Goal: Transaction & Acquisition: Book appointment/travel/reservation

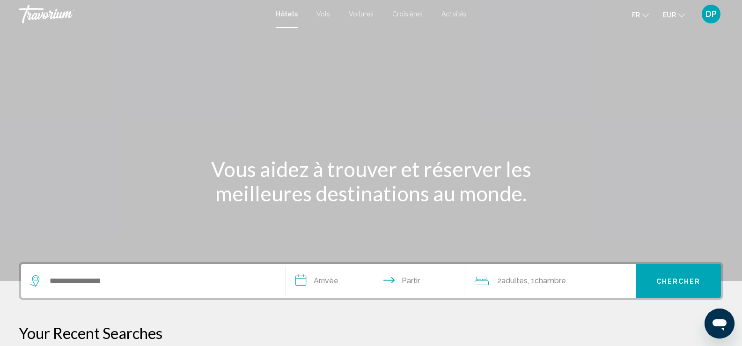
click at [320, 50] on div "Contenu principal" at bounding box center [371, 140] width 742 height 281
click at [451, 12] on font "Activités" at bounding box center [454, 13] width 25 height 7
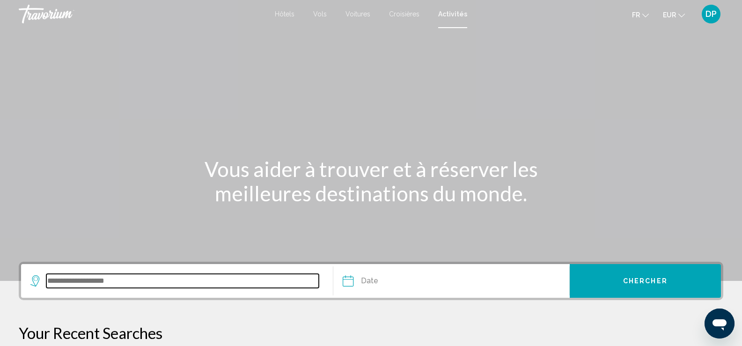
click at [214, 277] on input "Search widget" at bounding box center [182, 281] width 273 height 14
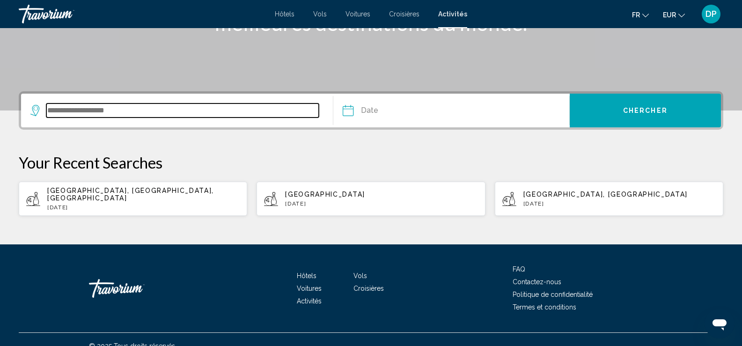
scroll to position [176, 0]
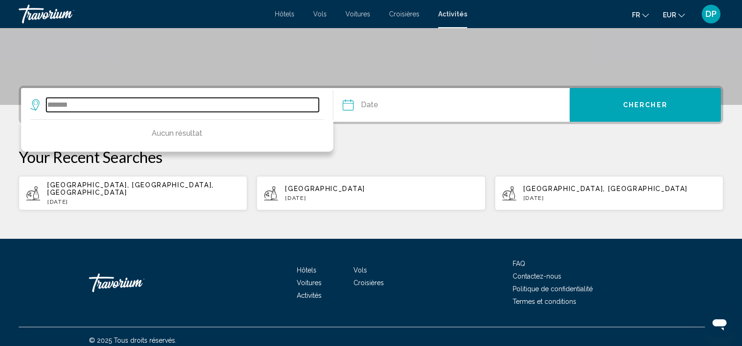
click at [113, 104] on input "*******" at bounding box center [182, 105] width 273 height 14
type input "*******"
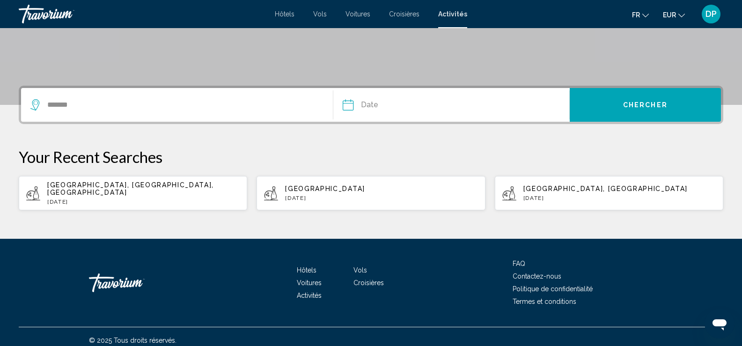
click at [285, 6] on div "Hôtels Vols Voitures Croisières Activités Hôtels Vols Voitures Croisières Activ…" at bounding box center [371, 14] width 742 height 20
click at [285, 14] on font "Hôtels" at bounding box center [285, 13] width 20 height 7
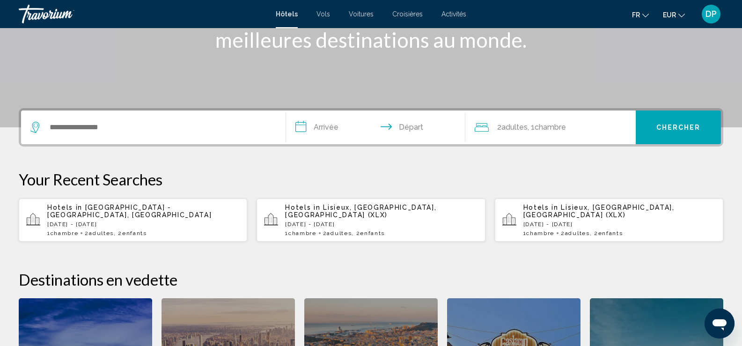
scroll to position [171, 0]
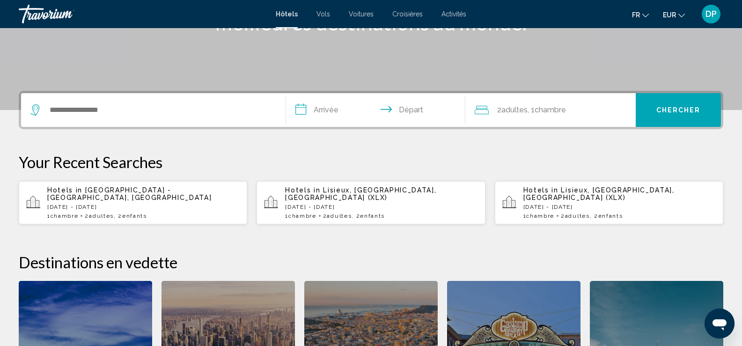
click at [131, 204] on p "[DATE] - [DATE]" at bounding box center [143, 207] width 192 height 7
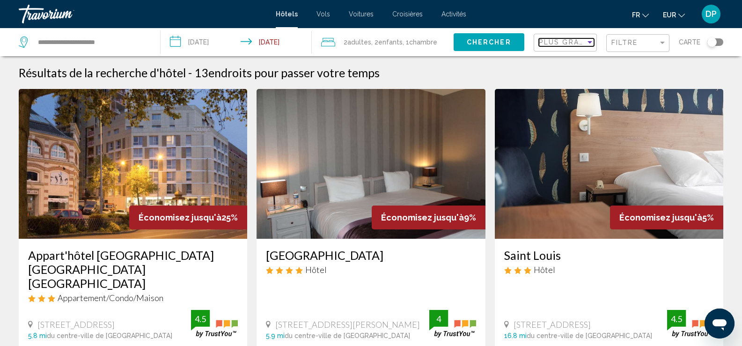
click at [574, 44] on span "Plus grandes économies" at bounding box center [594, 41] width 111 height 7
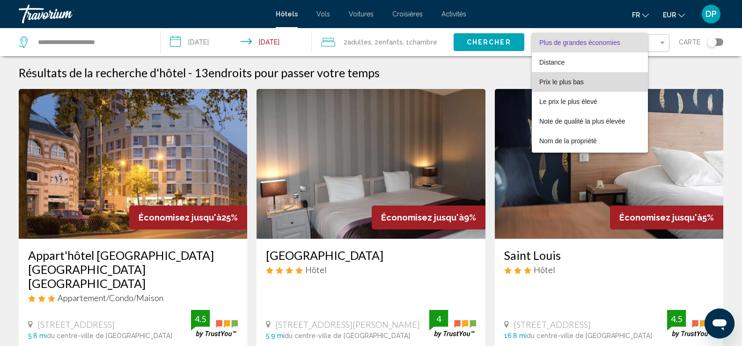
click at [560, 77] on span "Prix le plus bas" at bounding box center [589, 82] width 101 height 20
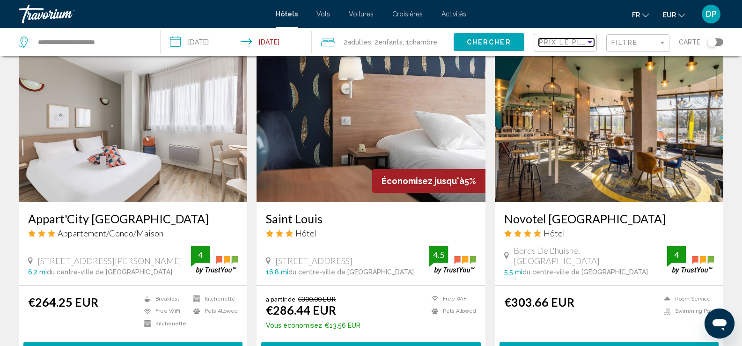
scroll to position [397, 0]
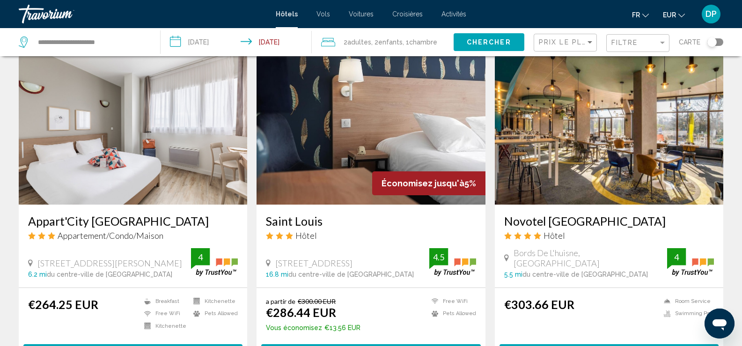
click at [603, 135] on img "Contenu principal" at bounding box center [609, 130] width 229 height 150
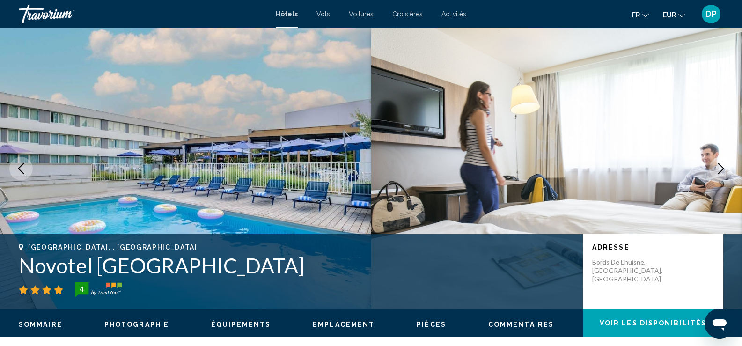
click at [724, 168] on icon "Next image" at bounding box center [721, 168] width 11 height 11
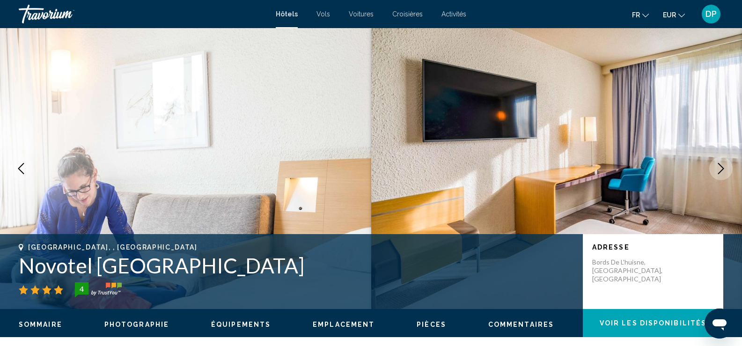
click at [724, 168] on icon "Next image" at bounding box center [721, 168] width 11 height 11
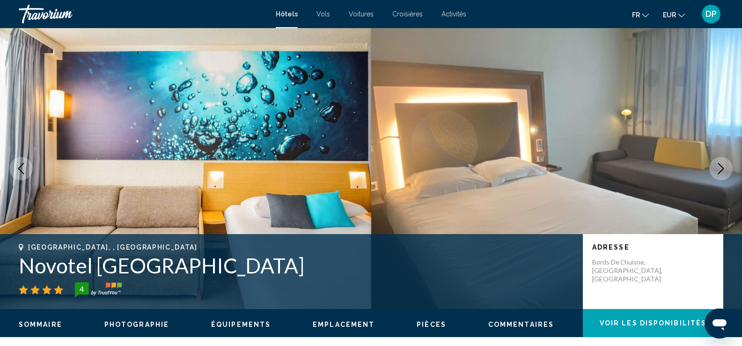
click at [724, 168] on icon "Next image" at bounding box center [721, 168] width 11 height 11
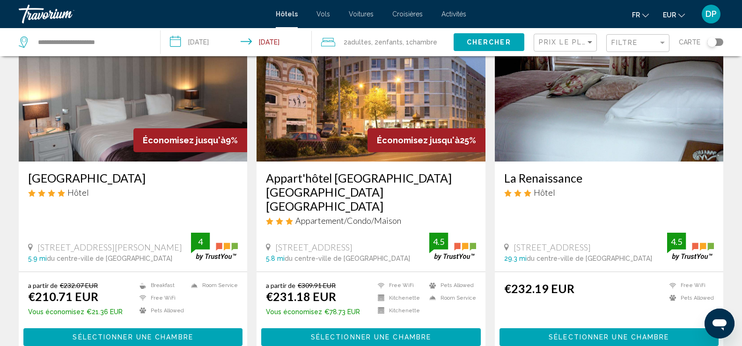
scroll to position [79, 0]
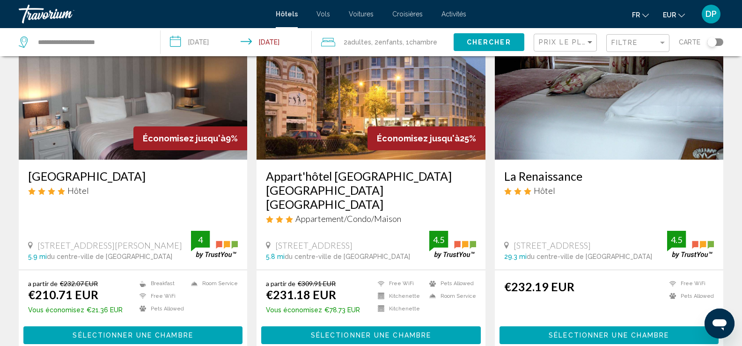
click at [365, 100] on img "Contenu principal" at bounding box center [371, 85] width 229 height 150
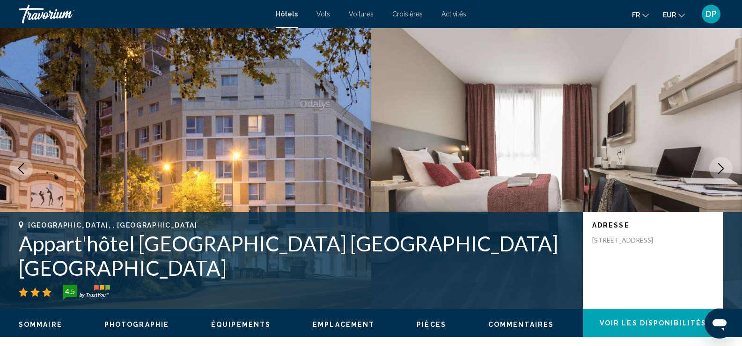
click at [726, 165] on icon "Next image" at bounding box center [721, 168] width 11 height 11
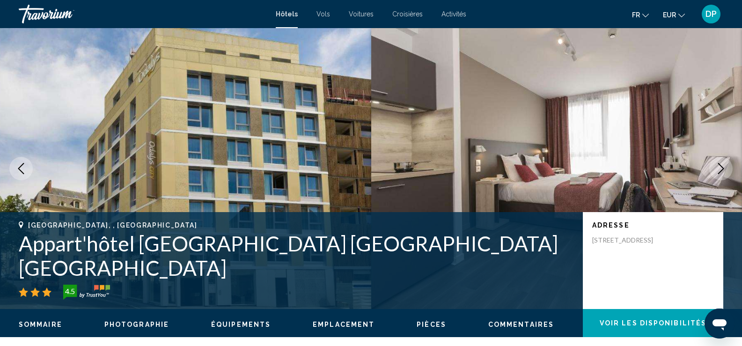
click at [726, 165] on icon "Next image" at bounding box center [721, 168] width 11 height 11
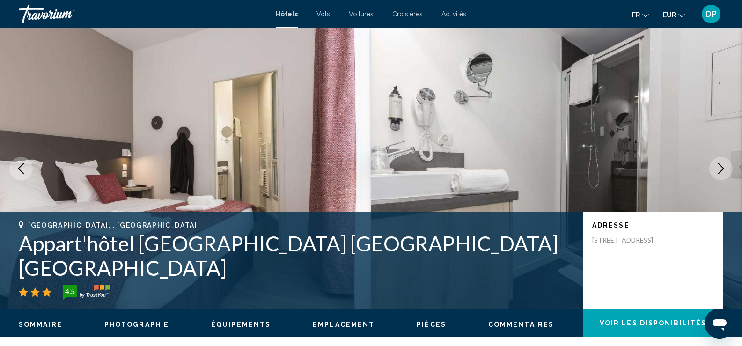
click at [726, 165] on icon "Next image" at bounding box center [721, 168] width 11 height 11
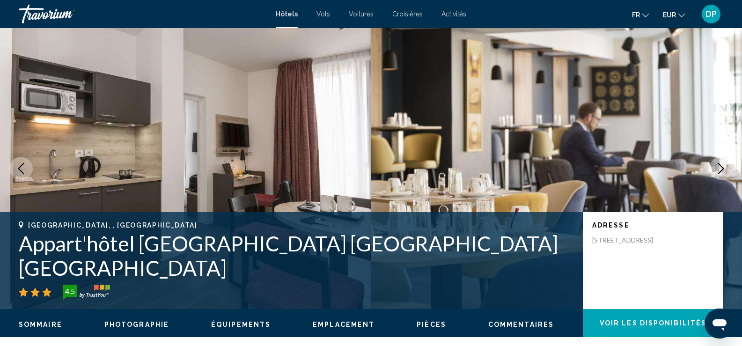
click at [726, 165] on icon "Next image" at bounding box center [721, 168] width 11 height 11
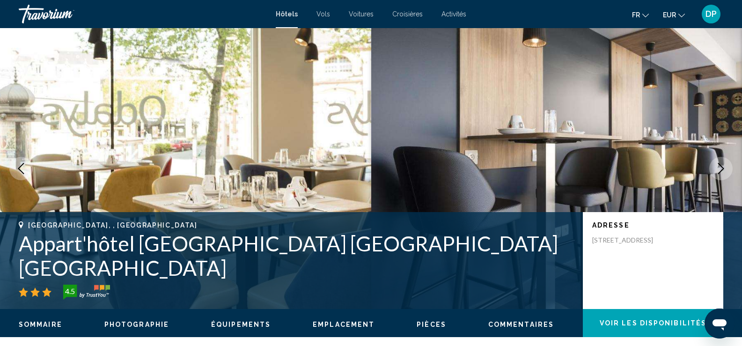
click at [726, 165] on icon "Next image" at bounding box center [721, 168] width 11 height 11
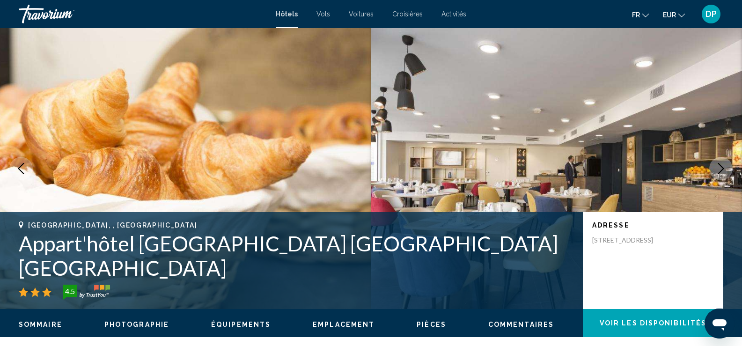
click at [726, 165] on icon "Next image" at bounding box center [721, 168] width 11 height 11
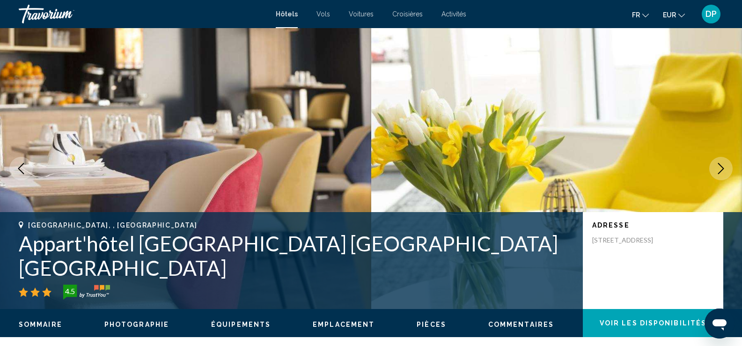
click at [726, 165] on icon "Next image" at bounding box center [721, 168] width 11 height 11
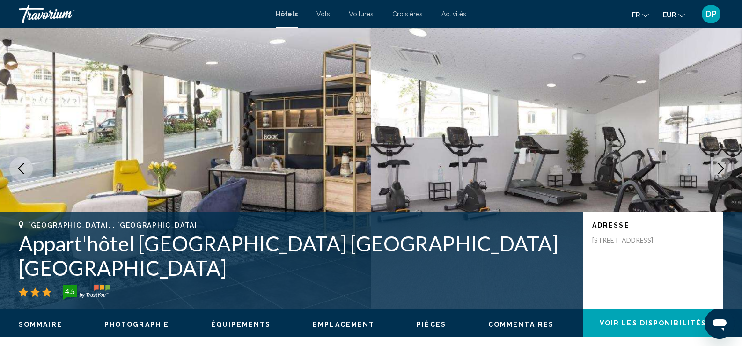
click at [726, 165] on icon "Next image" at bounding box center [721, 168] width 11 height 11
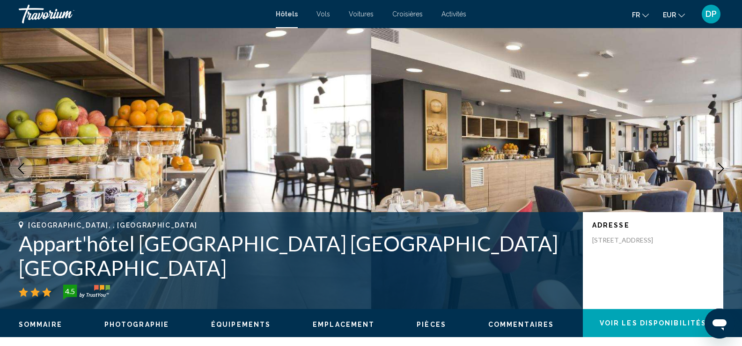
click at [726, 165] on icon "Next image" at bounding box center [721, 168] width 11 height 11
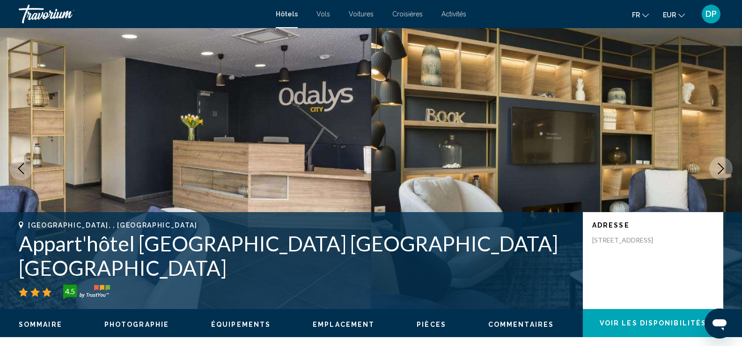
click at [726, 165] on icon "Next image" at bounding box center [721, 168] width 11 height 11
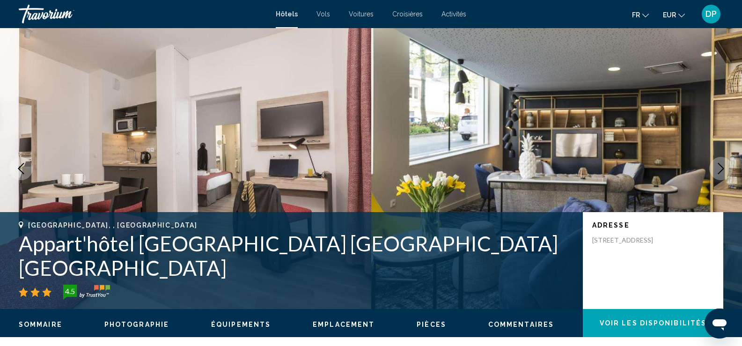
click at [726, 165] on icon "Next image" at bounding box center [721, 168] width 11 height 11
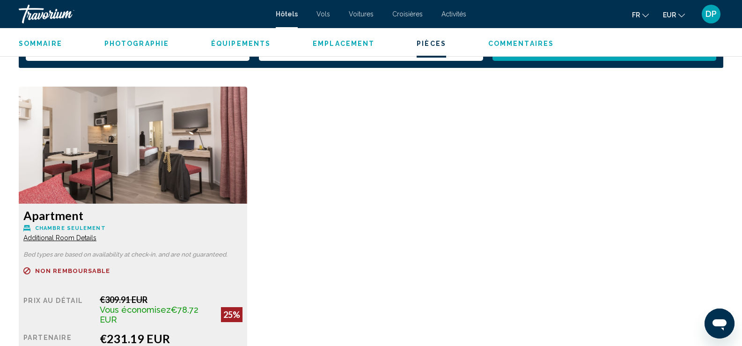
scroll to position [1236, 0]
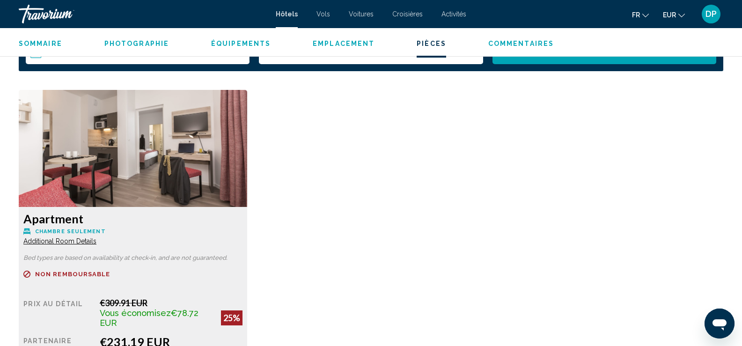
click at [86, 241] on span "Additional Room Details" at bounding box center [59, 240] width 73 height 7
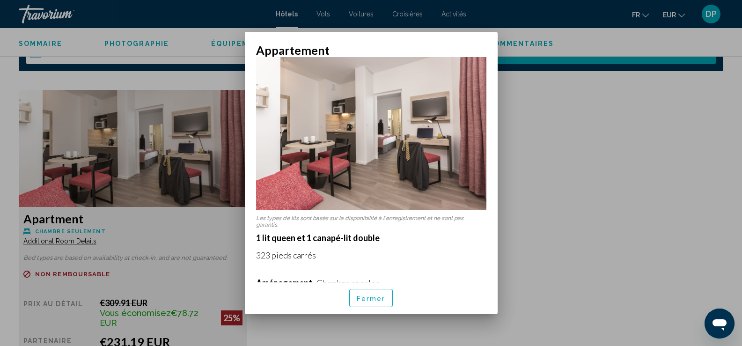
scroll to position [0, 0]
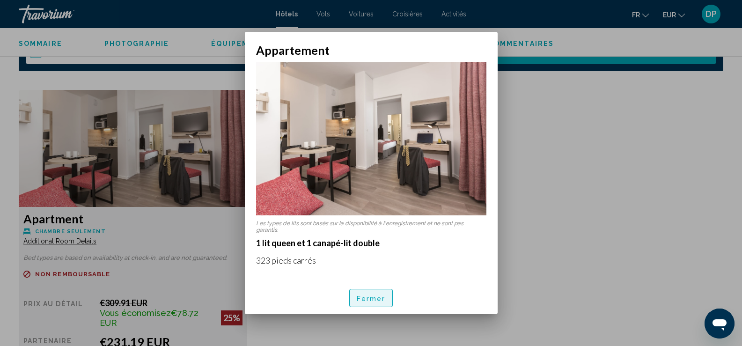
click at [375, 296] on font "Fermer" at bounding box center [371, 298] width 29 height 7
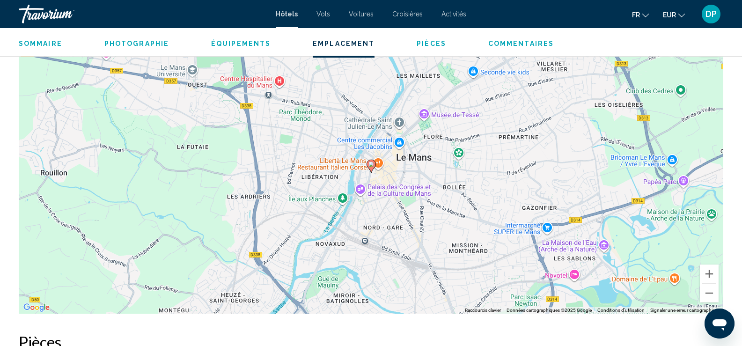
scroll to position [907, 0]
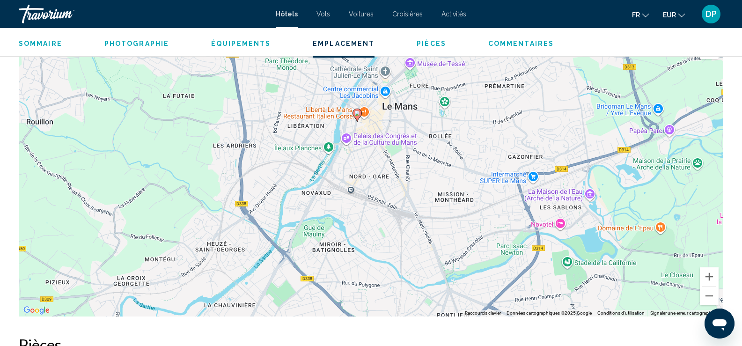
drag, startPoint x: 660, startPoint y: 250, endPoint x: 646, endPoint y: 192, distance: 59.4
click at [646, 192] on div "Pour activer le glissement avec le clavier, appuyez sur Alt+Entrée. Une fois ce…" at bounding box center [371, 176] width 705 height 281
click at [707, 278] on button "Zoom avant" at bounding box center [709, 276] width 19 height 19
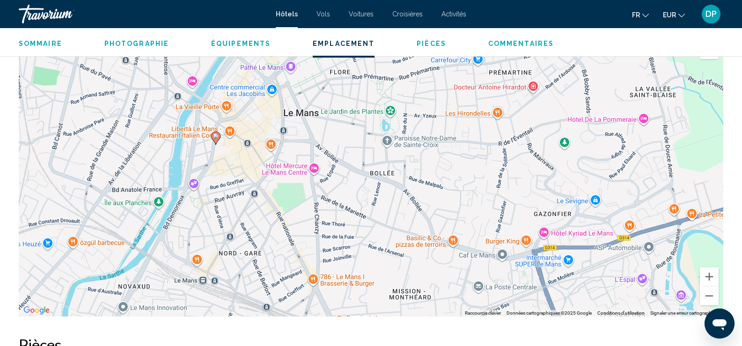
drag, startPoint x: 655, startPoint y: 212, endPoint x: 517, endPoint y: 290, distance: 158.1
click at [517, 290] on div "Pour activer le glissement avec le clavier, appuyez sur Alt+Entrée. Une fois ce…" at bounding box center [371, 176] width 705 height 281
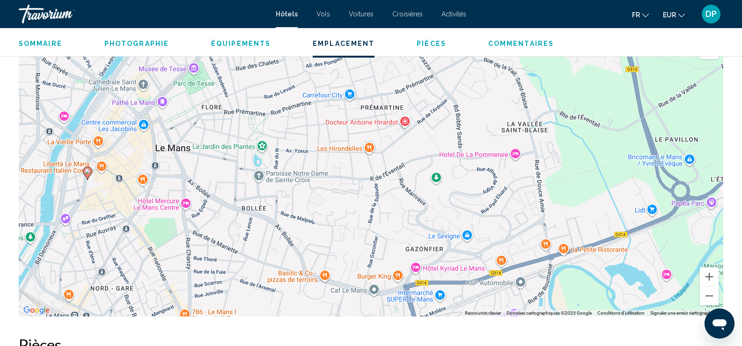
drag, startPoint x: 633, startPoint y: 196, endPoint x: 507, endPoint y: 233, distance: 131.2
click at [507, 233] on div "Pour activer le glissement avec le clavier, appuyez sur Alt+Entrée. Une fois ce…" at bounding box center [371, 176] width 705 height 281
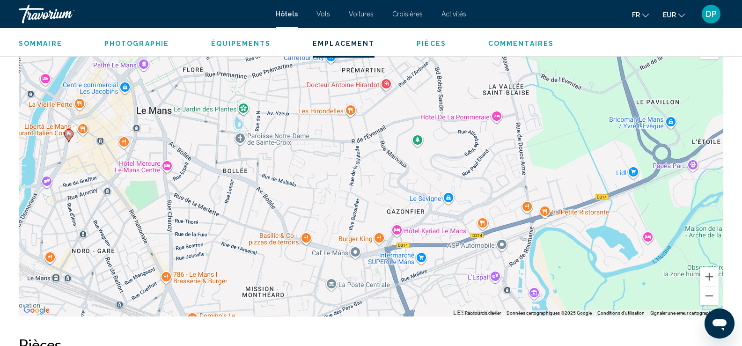
drag, startPoint x: 507, startPoint y: 233, endPoint x: 503, endPoint y: 192, distance: 41.4
click at [503, 192] on div "Pour activer le glissement avec le clavier, appuyez sur Alt+Entrée. Une fois ce…" at bounding box center [371, 176] width 705 height 281
click at [648, 236] on div "Pour activer le glissement avec le clavier, appuyez sur Alt+Entrée. Une fois ce…" at bounding box center [371, 176] width 705 height 281
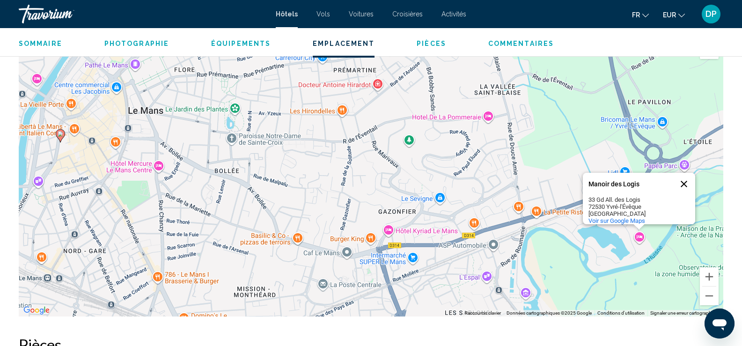
click at [686, 177] on button "Fermer" at bounding box center [684, 184] width 22 height 22
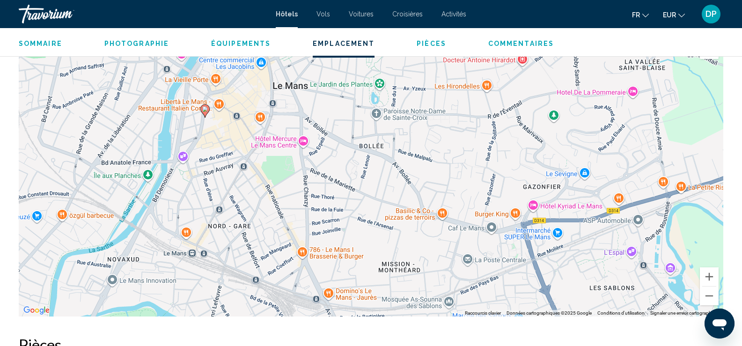
drag, startPoint x: 442, startPoint y: 158, endPoint x: 589, endPoint y: 133, distance: 148.7
click at [589, 133] on div "Pour activer le glissement avec le clavier, appuyez sur Alt+Entrée. Une fois ce…" at bounding box center [371, 176] width 705 height 281
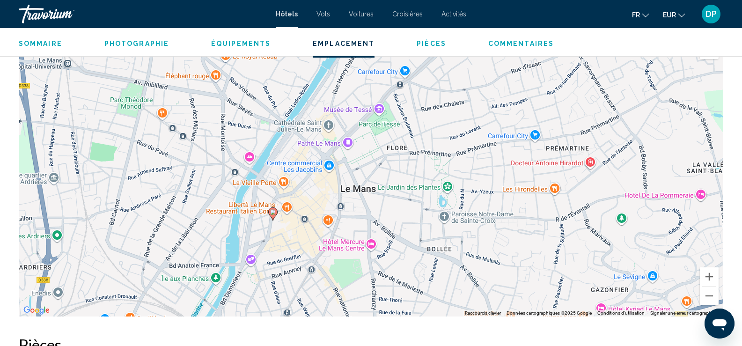
drag, startPoint x: 429, startPoint y: 162, endPoint x: 499, endPoint y: 270, distance: 128.6
click at [499, 270] on div "Pour activer le glissement avec le clavier, appuyez sur Alt+Entrée. Une fois ce…" at bounding box center [371, 176] width 705 height 281
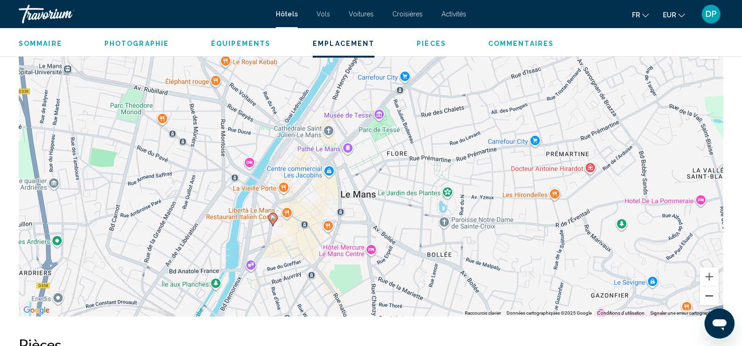
click at [708, 299] on button "Zoom arrière" at bounding box center [709, 296] width 19 height 19
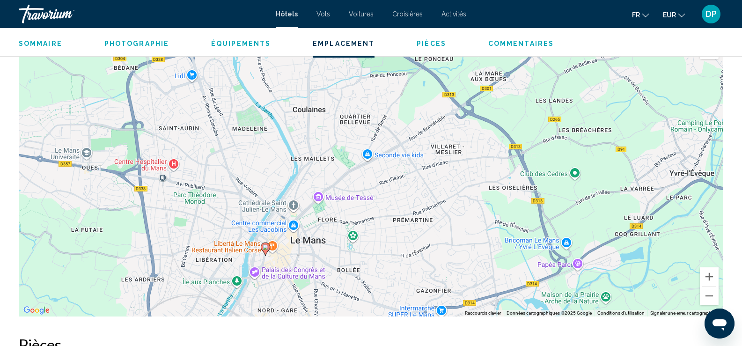
drag, startPoint x: 534, startPoint y: 178, endPoint x: 477, endPoint y: 234, distance: 79.8
click at [477, 234] on div "Pour activer le glissement avec le clavier, appuyez sur Alt+Entrée. Une fois ce…" at bounding box center [371, 176] width 705 height 281
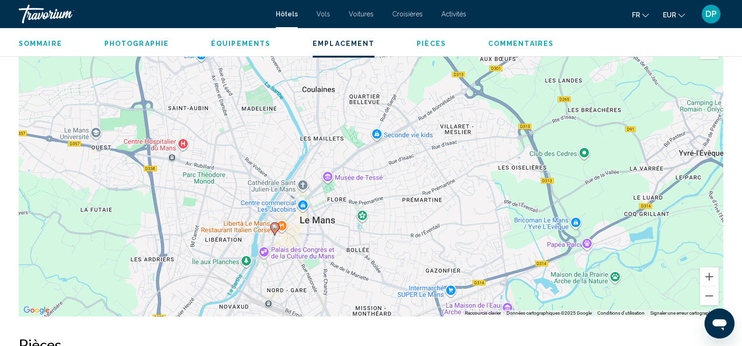
drag, startPoint x: 477, startPoint y: 234, endPoint x: 487, endPoint y: 209, distance: 26.9
click at [487, 209] on div "Pour activer le glissement avec le clavier, appuyez sur Alt+Entrée. Une fois ce…" at bounding box center [371, 176] width 705 height 281
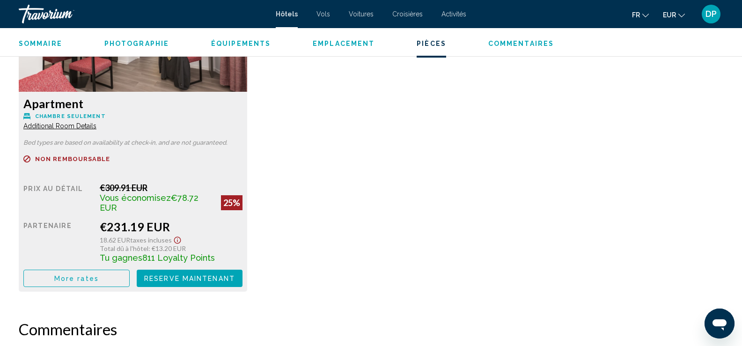
scroll to position [1345, 0]
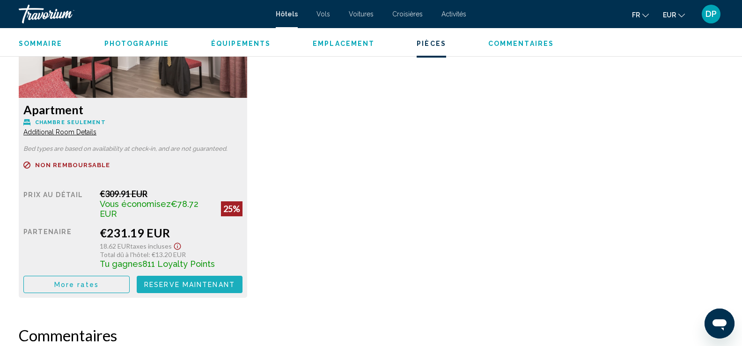
click at [218, 281] on span "Reserve maintenant" at bounding box center [189, 284] width 91 height 7
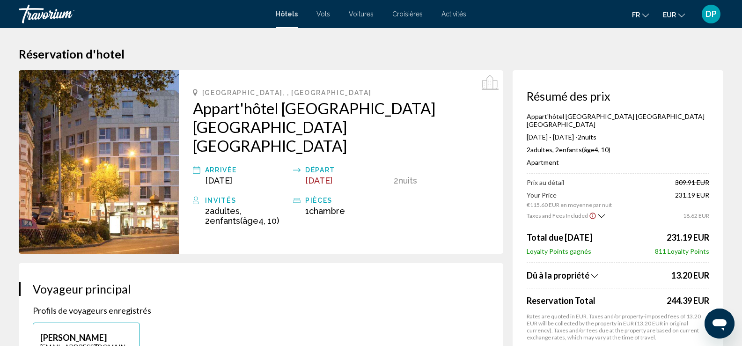
click at [590, 271] on div "Dû à la propriété" at bounding box center [598, 275] width 142 height 10
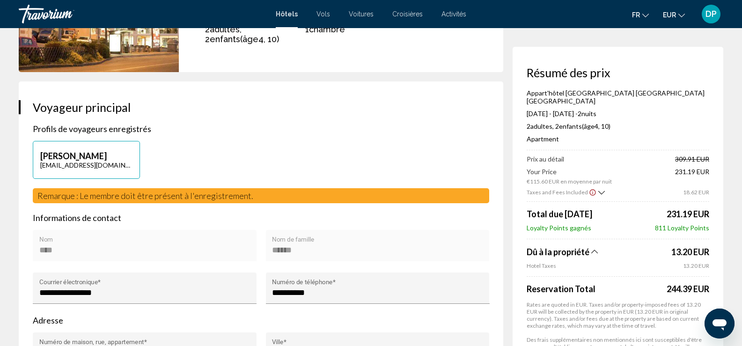
scroll to position [192, 0]
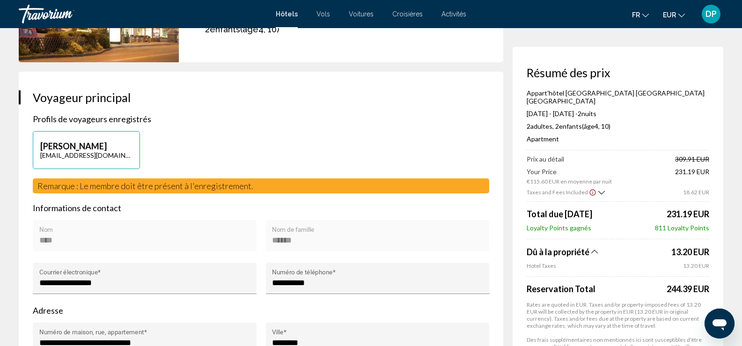
click at [598, 189] on icon "Show Taxes and Fees breakdown" at bounding box center [601, 193] width 7 height 8
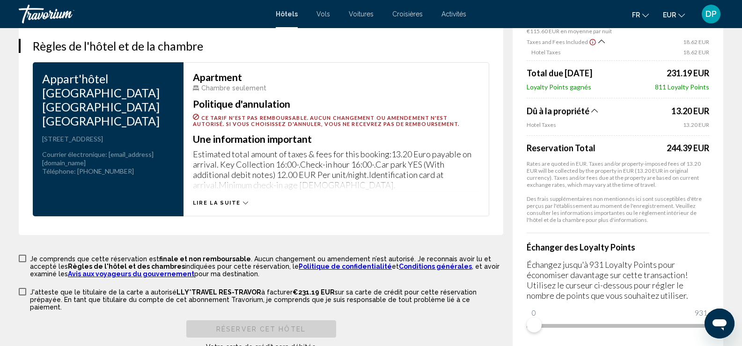
scroll to position [1281, 0]
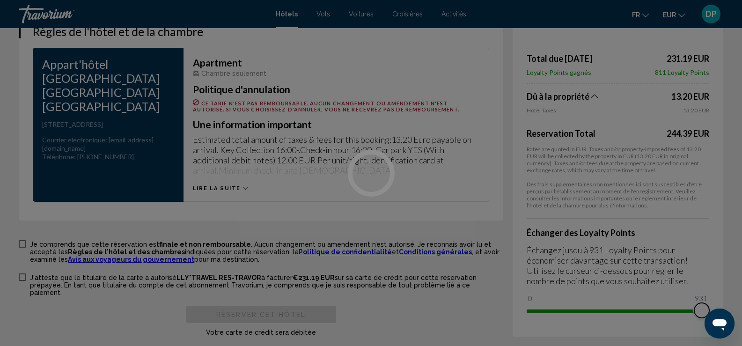
click at [709, 286] on div at bounding box center [371, 173] width 742 height 346
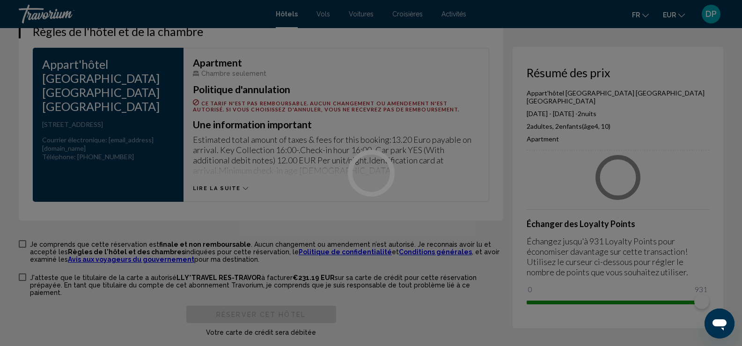
click at [709, 286] on div at bounding box center [371, 173] width 742 height 346
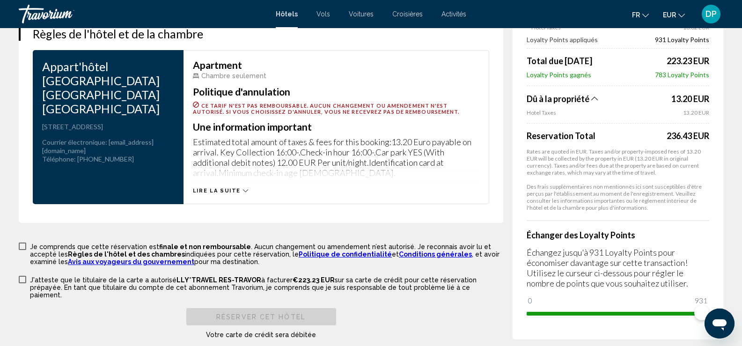
scroll to position [1257, 0]
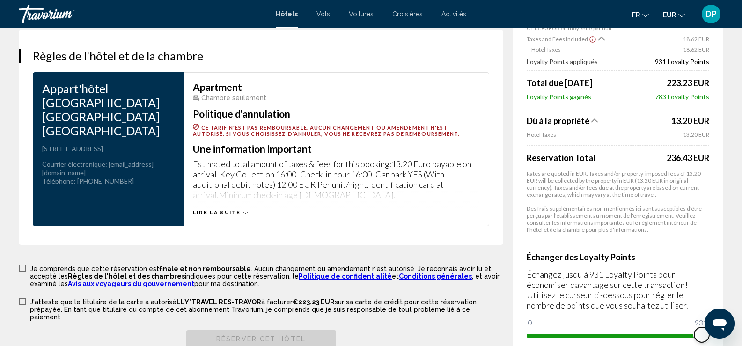
click at [528, 334] on span "Contenu principal" at bounding box center [614, 336] width 175 height 4
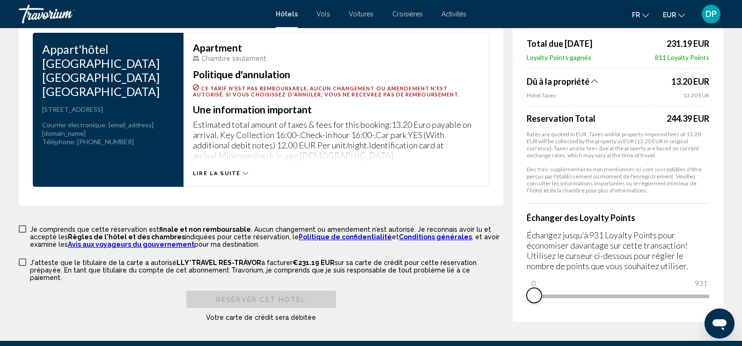
scroll to position [1299, 0]
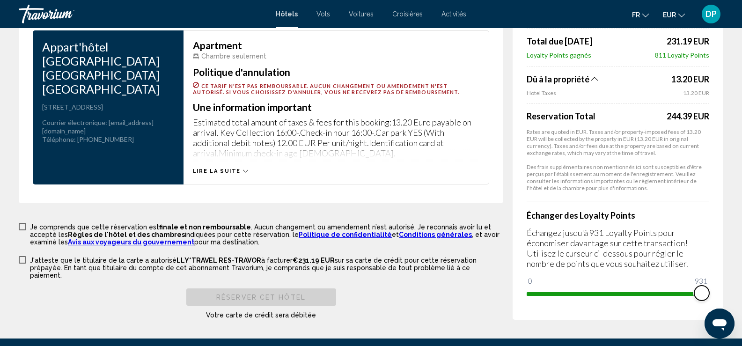
click at [708, 292] on span "Contenu principal" at bounding box center [618, 294] width 183 height 4
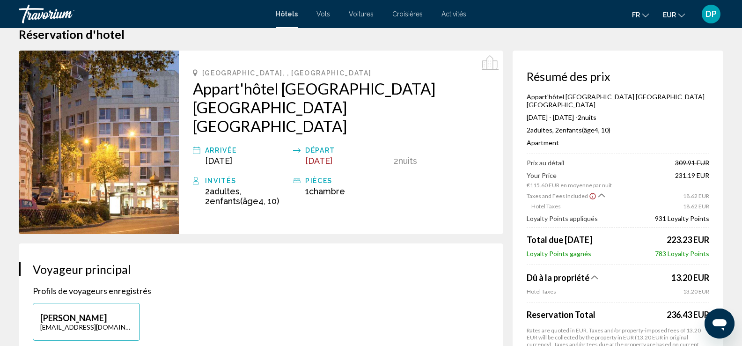
scroll to position [0, 0]
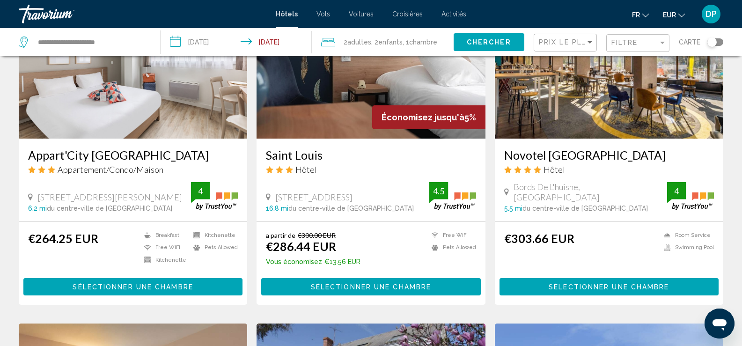
scroll to position [460, 0]
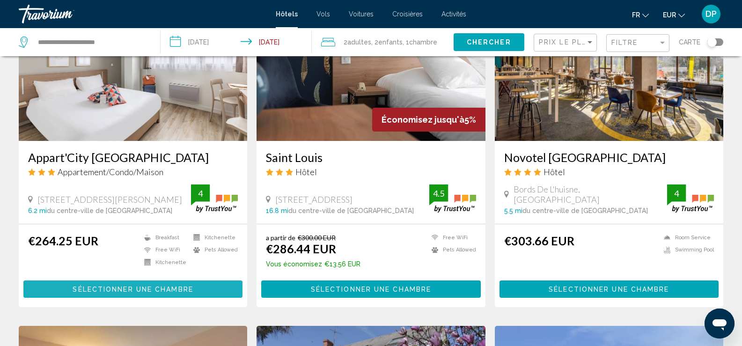
click at [214, 280] on button "Sélectionner une chambre" at bounding box center [132, 288] width 219 height 17
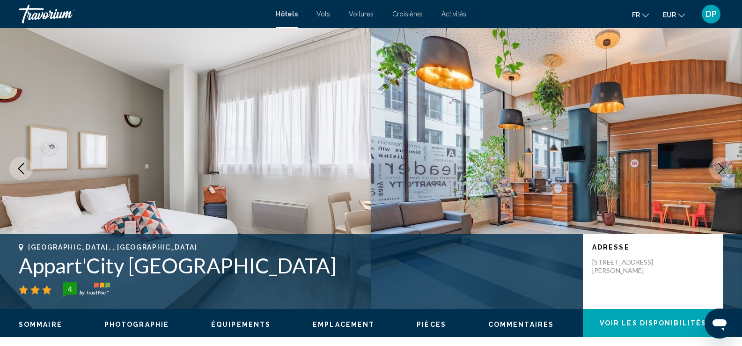
click at [722, 170] on icon "Next image" at bounding box center [721, 168] width 11 height 11
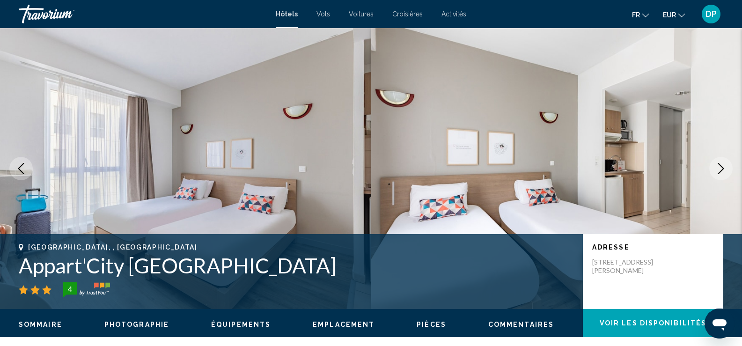
click at [722, 170] on icon "Next image" at bounding box center [721, 168] width 11 height 11
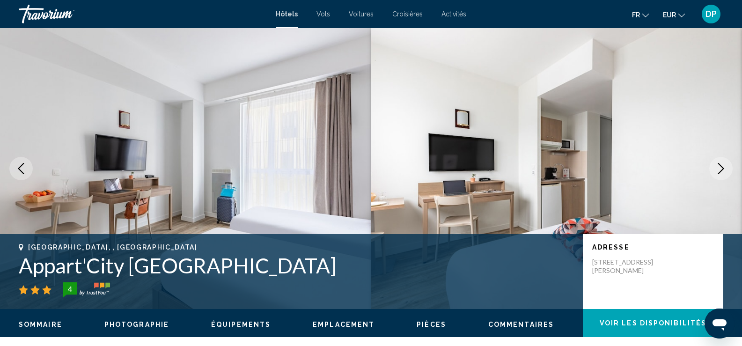
click at [722, 170] on icon "Next image" at bounding box center [721, 168] width 11 height 11
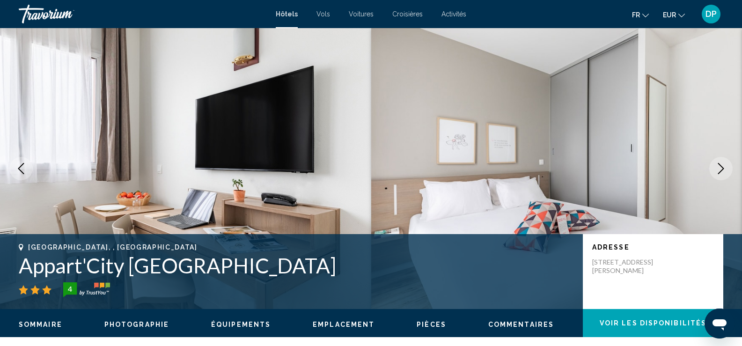
click at [722, 170] on icon "Next image" at bounding box center [721, 168] width 11 height 11
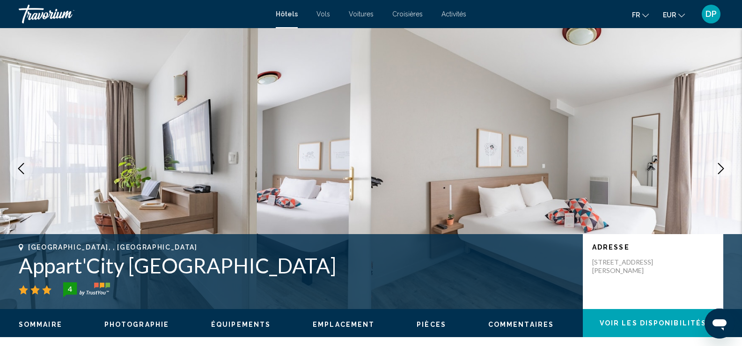
click at [722, 170] on icon "Next image" at bounding box center [721, 168] width 11 height 11
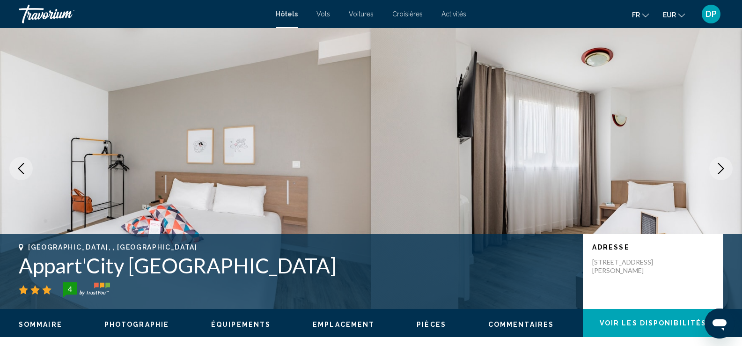
click at [722, 170] on icon "Next image" at bounding box center [721, 168] width 11 height 11
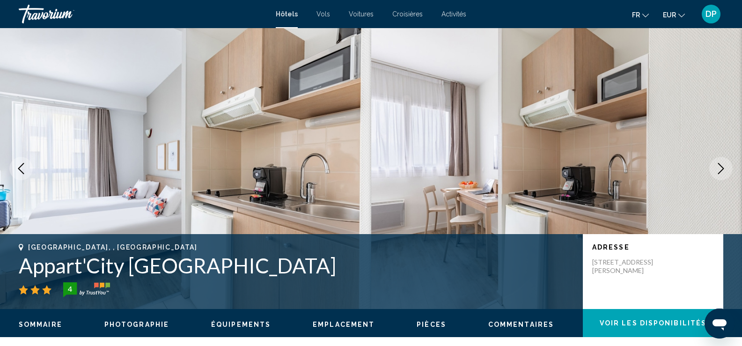
click at [722, 170] on icon "Next image" at bounding box center [721, 168] width 11 height 11
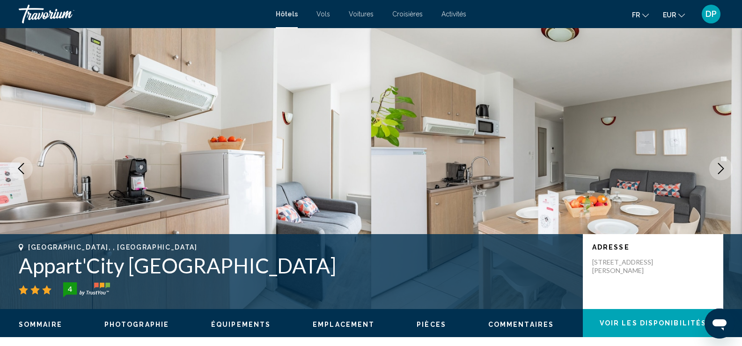
click at [722, 170] on icon "Next image" at bounding box center [721, 168] width 11 height 11
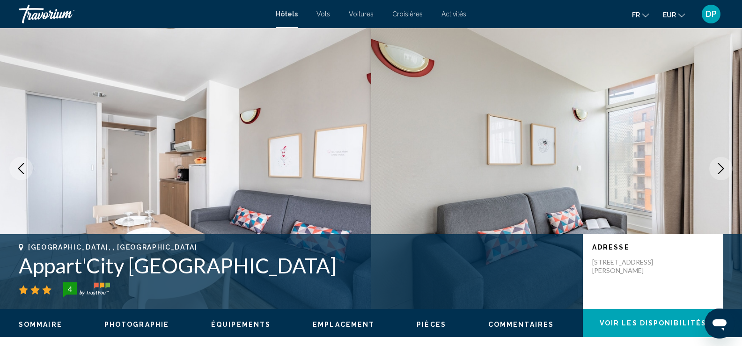
click at [718, 165] on icon "Next image" at bounding box center [721, 168] width 11 height 11
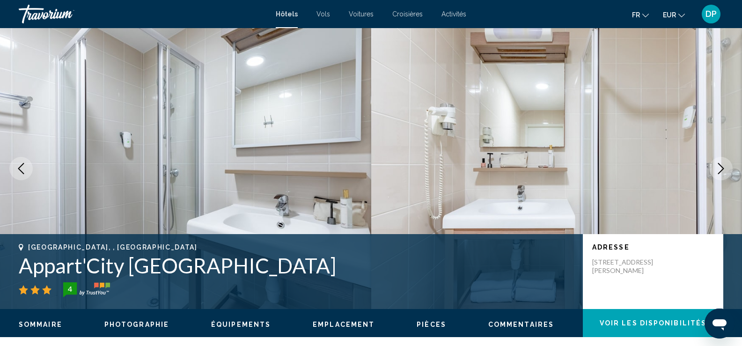
click at [723, 168] on icon "Next image" at bounding box center [721, 168] width 6 height 11
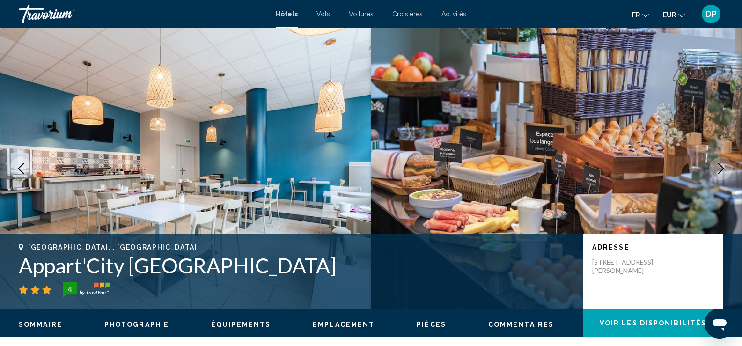
click at [723, 168] on icon "Next image" at bounding box center [721, 168] width 6 height 11
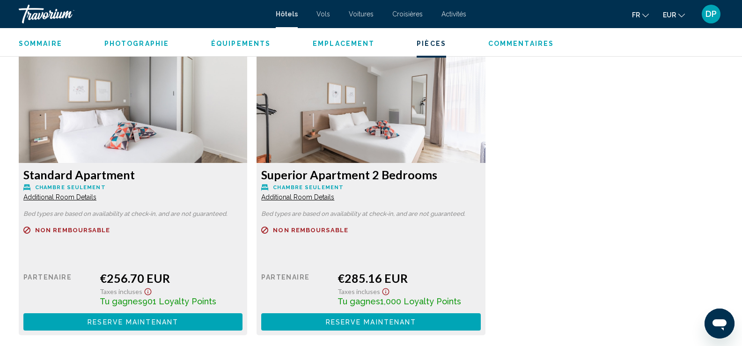
scroll to position [1293, 0]
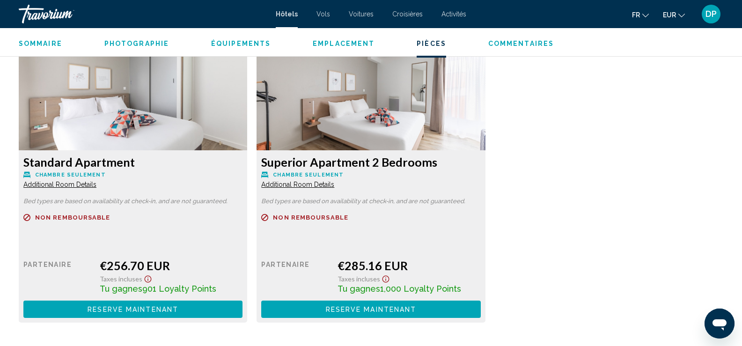
click at [96, 187] on span "Additional Room Details" at bounding box center [59, 184] width 73 height 7
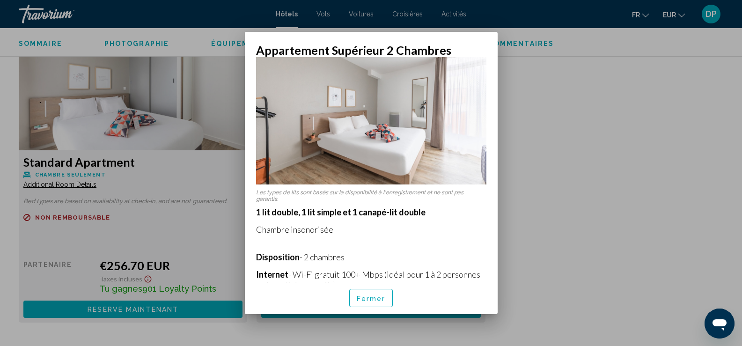
scroll to position [2, 0]
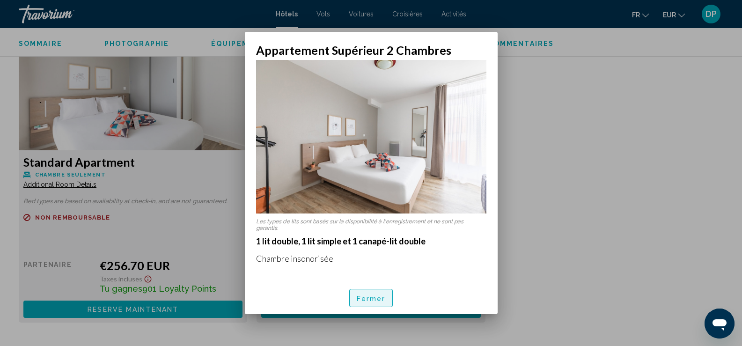
click at [367, 296] on font "Fermer" at bounding box center [371, 298] width 29 height 7
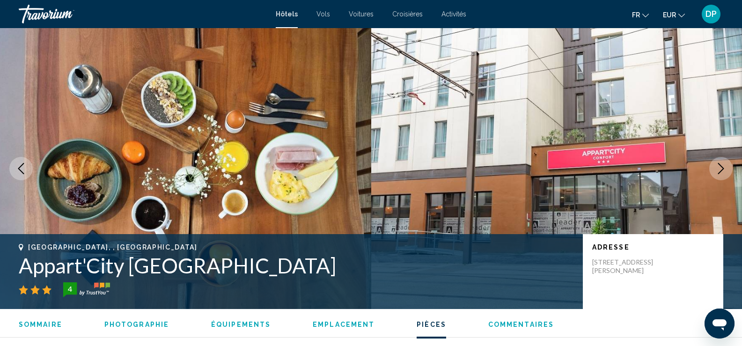
scroll to position [1293, 0]
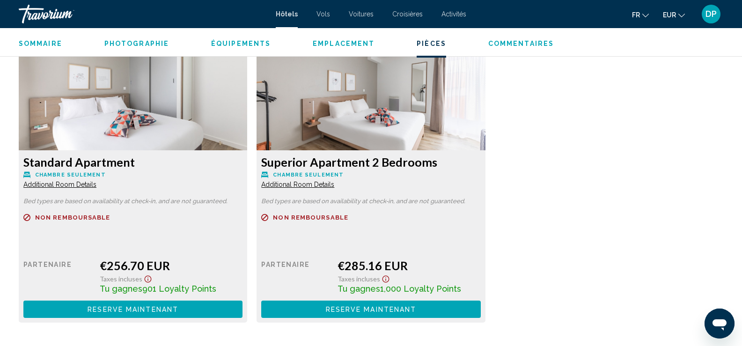
click at [68, 189] on div "Standard Apartment Chambre seulement Additional Room Details Bed types are base…" at bounding box center [133, 236] width 229 height 172
click at [68, 186] on span "Additional Room Details" at bounding box center [59, 184] width 73 height 7
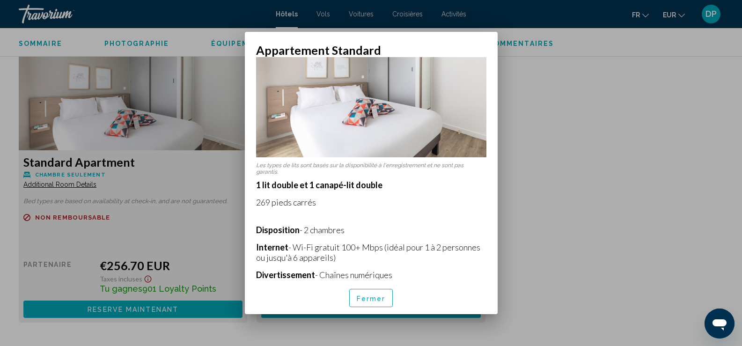
scroll to position [0, 0]
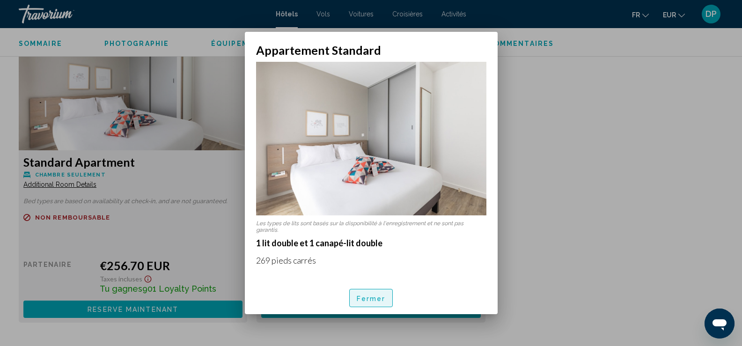
click at [378, 299] on font "Fermer" at bounding box center [371, 298] width 29 height 7
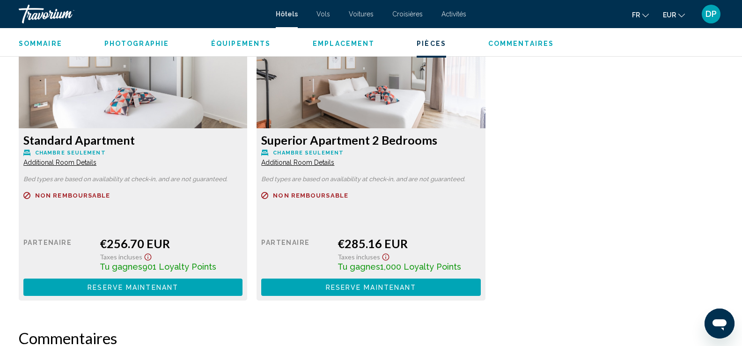
scroll to position [1318, 0]
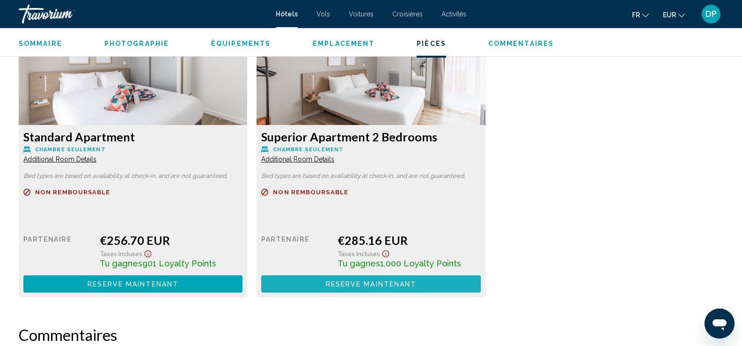
click at [459, 278] on button "Reserve maintenant Plus disponible" at bounding box center [370, 283] width 219 height 17
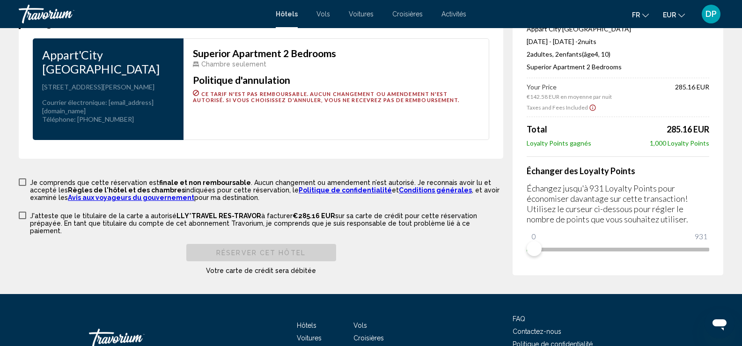
scroll to position [1298, 0]
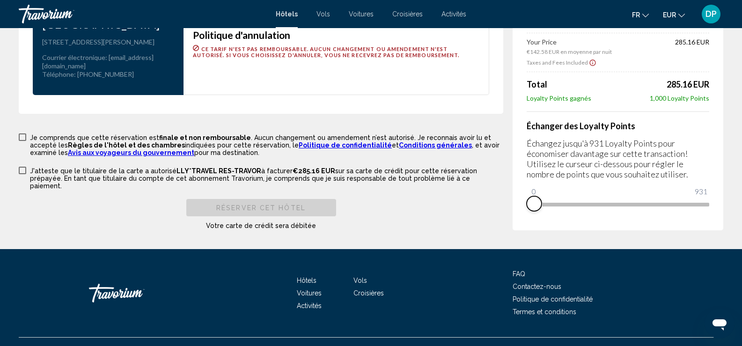
click at [707, 206] on span "Contenu principal" at bounding box center [618, 205] width 183 height 4
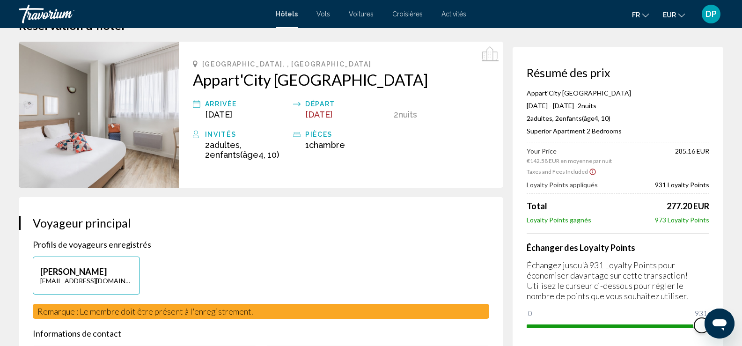
scroll to position [0, 0]
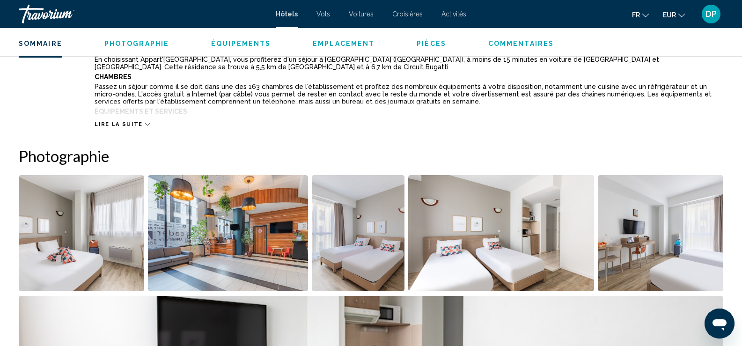
scroll to position [371, 0]
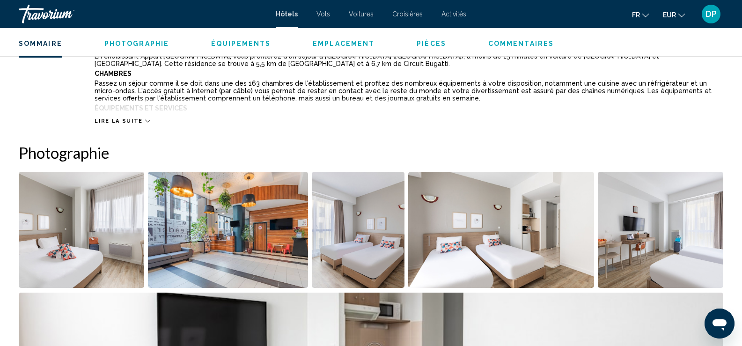
click at [145, 119] on icon "Contenu principal" at bounding box center [147, 120] width 5 height 5
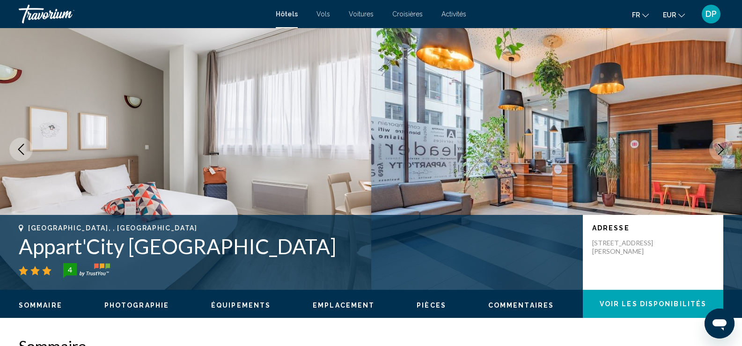
scroll to position [0, 0]
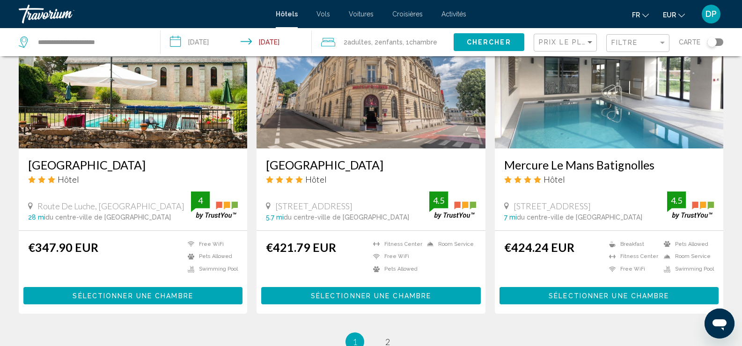
scroll to position [1154, 0]
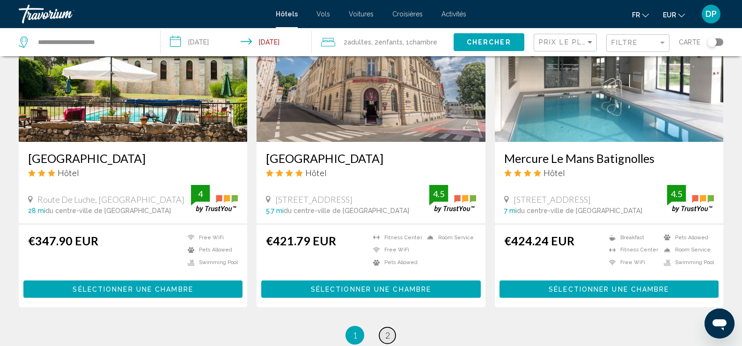
click at [385, 330] on span "2" at bounding box center [387, 335] width 5 height 10
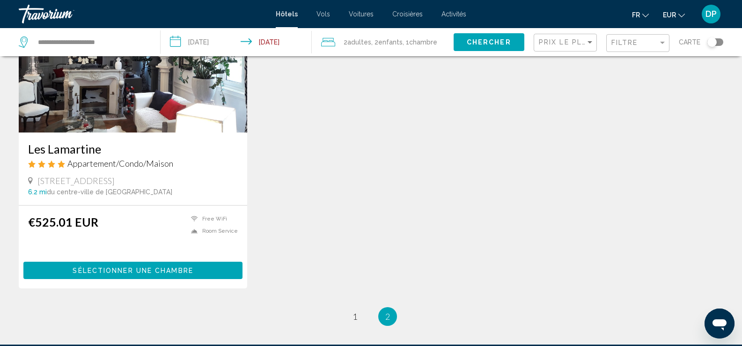
scroll to position [125, 0]
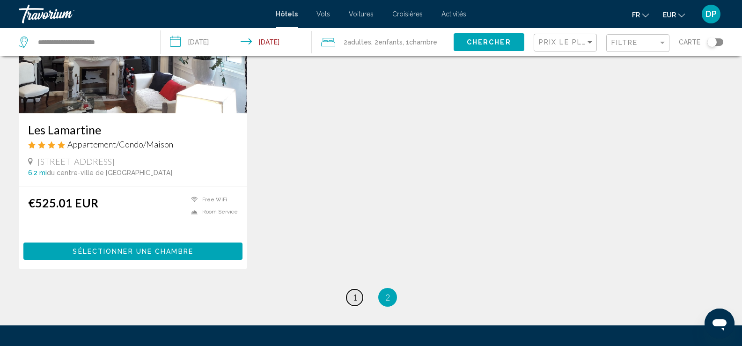
click at [356, 293] on span "1" at bounding box center [355, 297] width 5 height 10
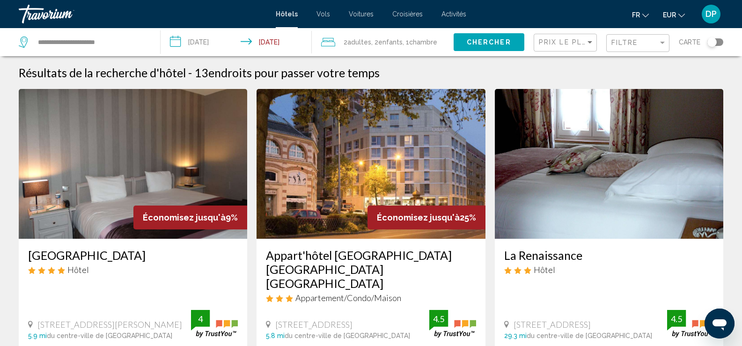
click at [366, 17] on font "Voitures" at bounding box center [361, 13] width 25 height 7
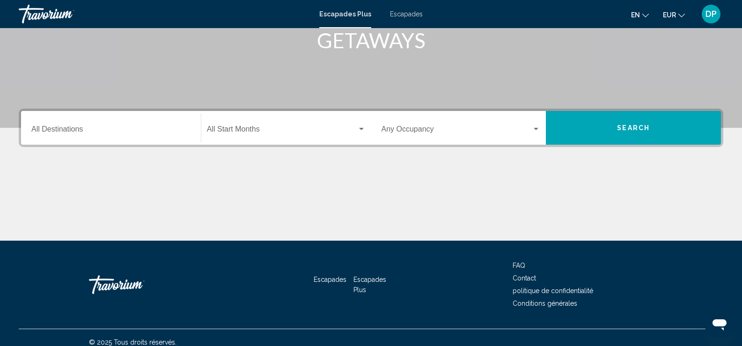
scroll to position [156, 0]
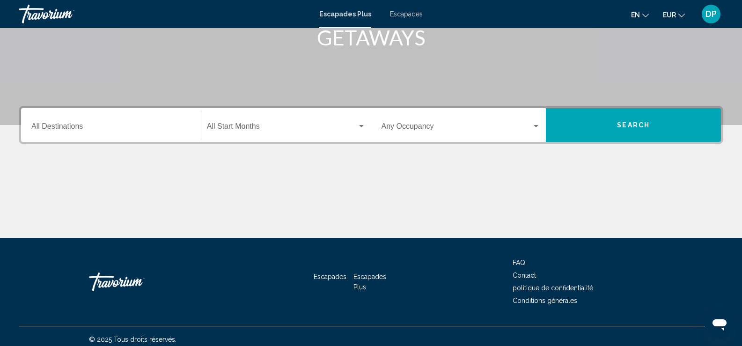
click at [140, 120] on div "Destination All Destinations" at bounding box center [110, 126] width 159 height 30
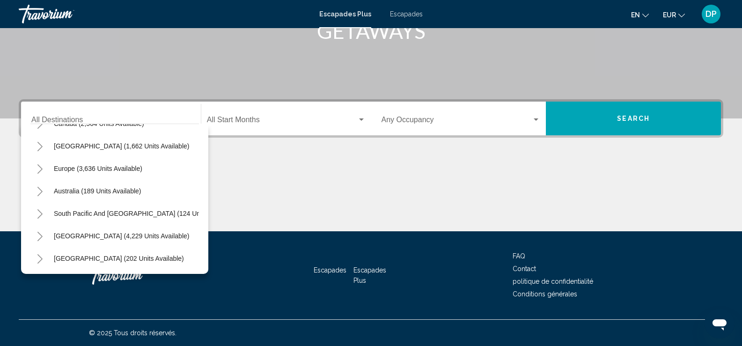
scroll to position [90, 0]
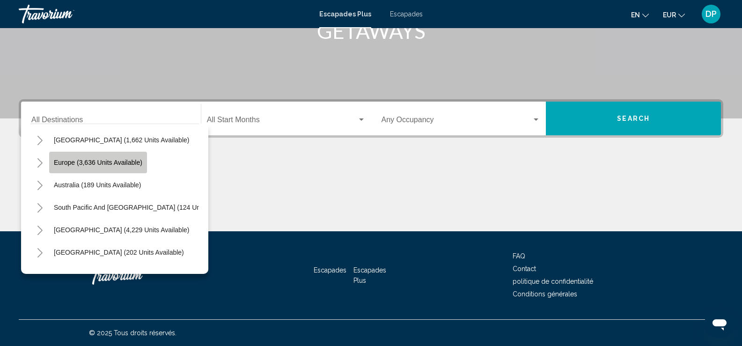
click at [142, 169] on button "Europe (3,636 units available)" at bounding box center [98, 163] width 98 height 22
type input "**********"
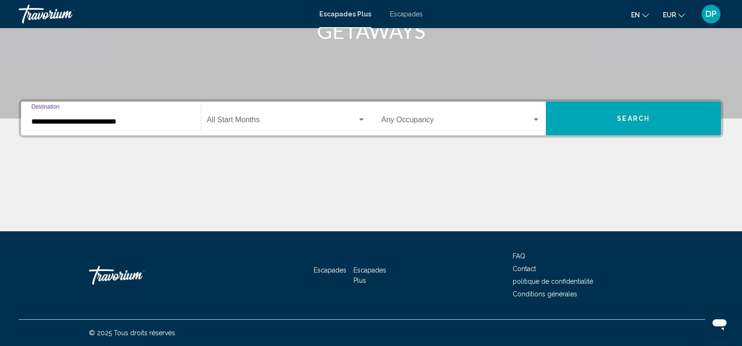
click at [361, 122] on div "Widget de recherche" at bounding box center [361, 119] width 8 height 7
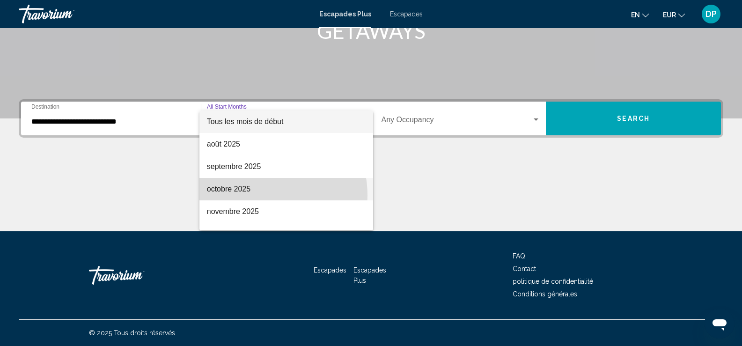
click at [263, 195] on span "octobre 2025" at bounding box center [286, 189] width 159 height 22
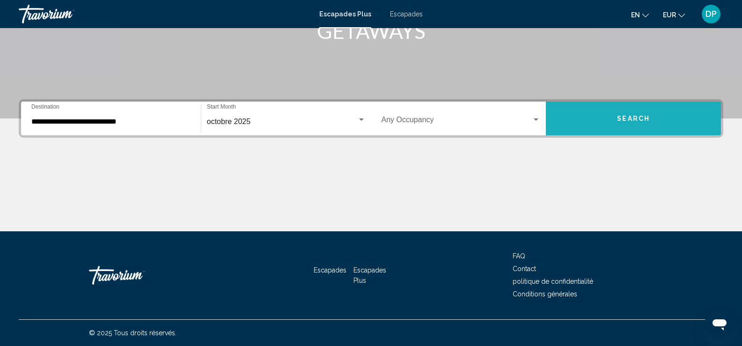
click at [590, 117] on button "Search" at bounding box center [633, 119] width 175 height 34
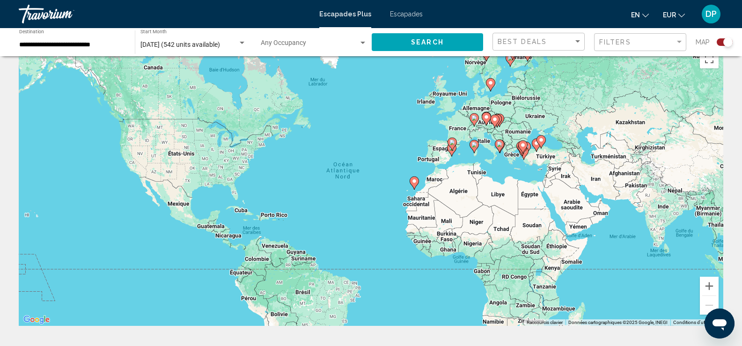
scroll to position [18, 0]
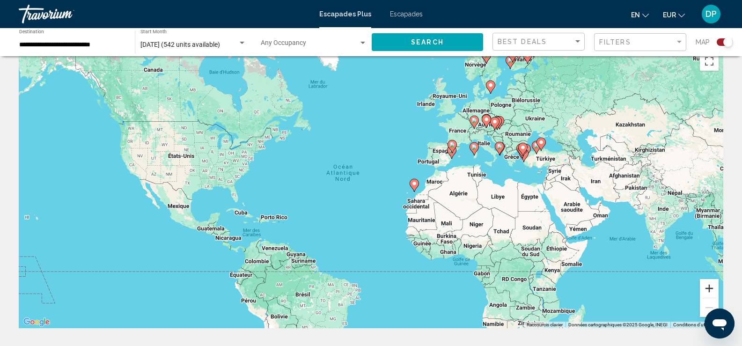
click at [712, 288] on button "Zoom avant" at bounding box center [709, 288] width 19 height 19
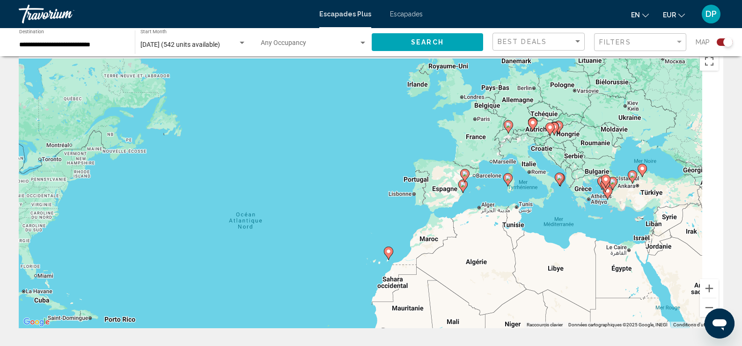
drag, startPoint x: 657, startPoint y: 185, endPoint x: 580, endPoint y: 251, distance: 100.6
click at [580, 251] on div "Pour activer le glissement avec le clavier, appuyez sur Alt+Entrée. Une fois ce…" at bounding box center [371, 187] width 705 height 281
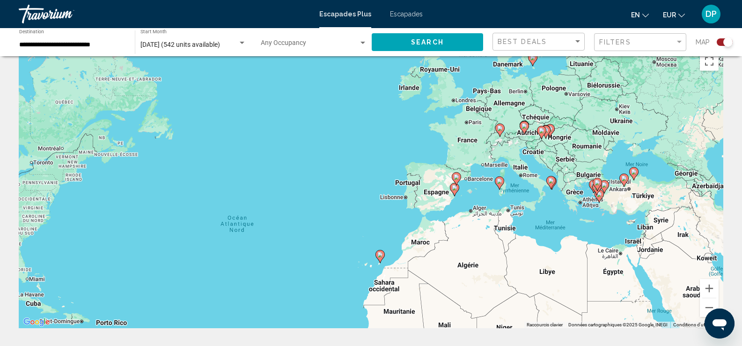
click at [497, 182] on image "Contenu principal" at bounding box center [500, 181] width 6 height 6
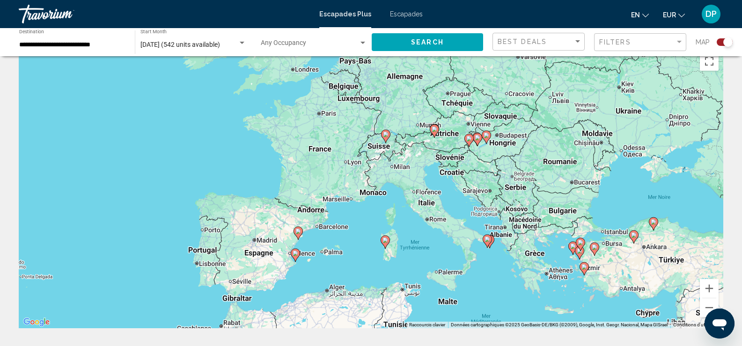
drag, startPoint x: 349, startPoint y: 194, endPoint x: 362, endPoint y: 257, distance: 63.6
click at [362, 257] on div "Pour activer le glissement avec le clavier, appuyez sur Alt+Entrée. Une fois ce…" at bounding box center [371, 187] width 705 height 281
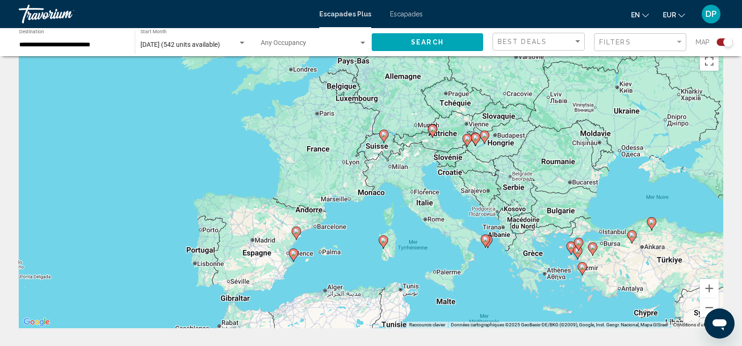
click at [382, 136] on image "Contenu principal" at bounding box center [384, 135] width 6 height 6
type input "**********"
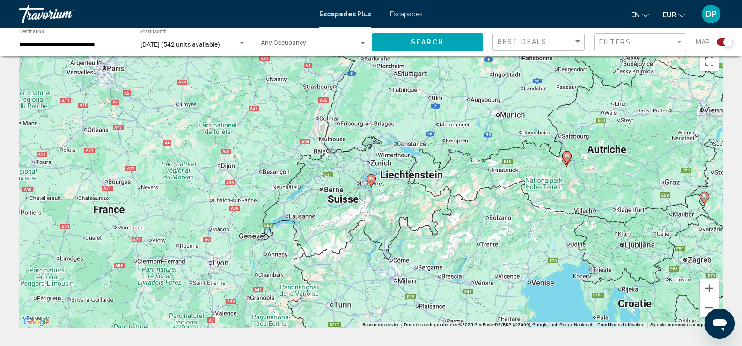
click at [373, 182] on icon "Contenu principal" at bounding box center [371, 181] width 8 height 12
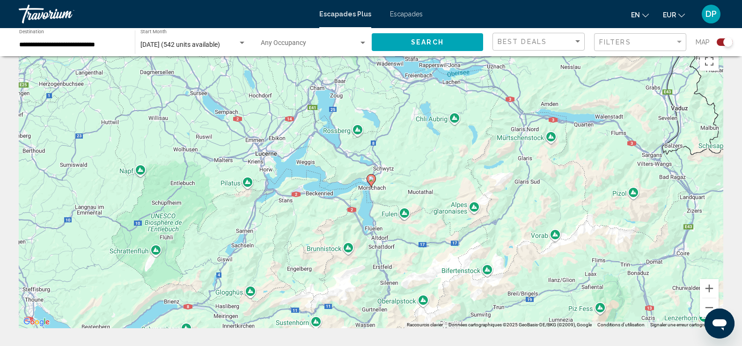
click at [373, 182] on icon "Contenu principal" at bounding box center [371, 181] width 8 height 12
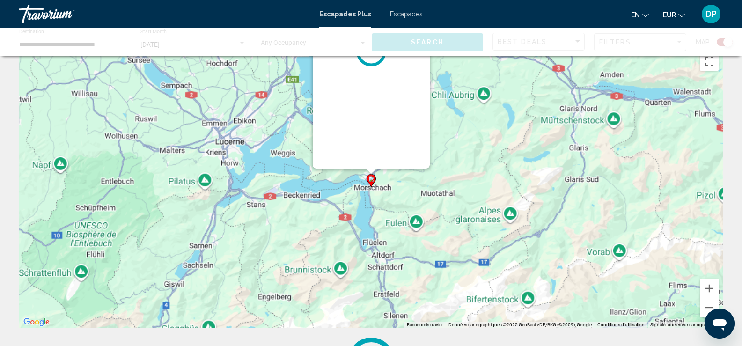
scroll to position [0, 0]
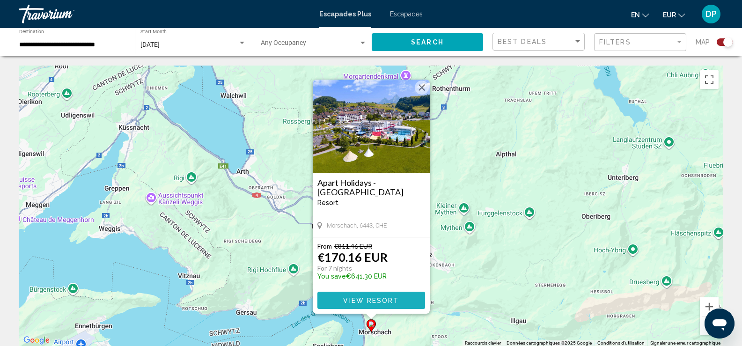
click at [403, 298] on button "View Resort" at bounding box center [371, 300] width 108 height 17
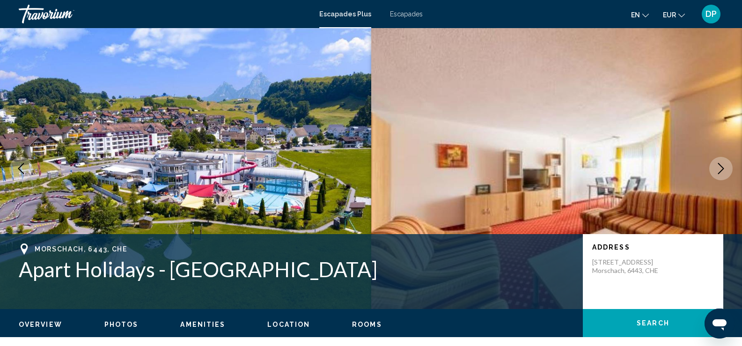
click at [720, 169] on icon "Next image" at bounding box center [721, 168] width 11 height 11
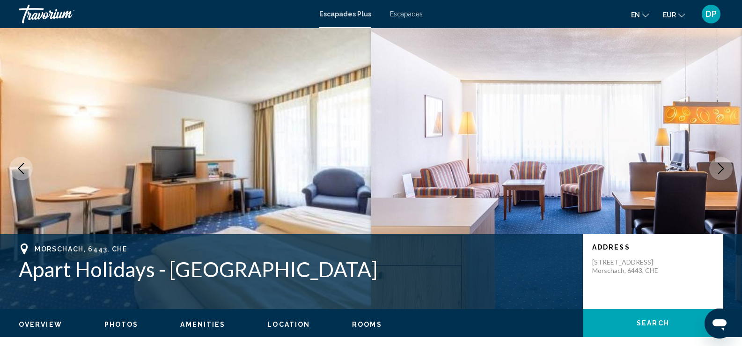
click at [720, 169] on icon "Next image" at bounding box center [721, 168] width 11 height 11
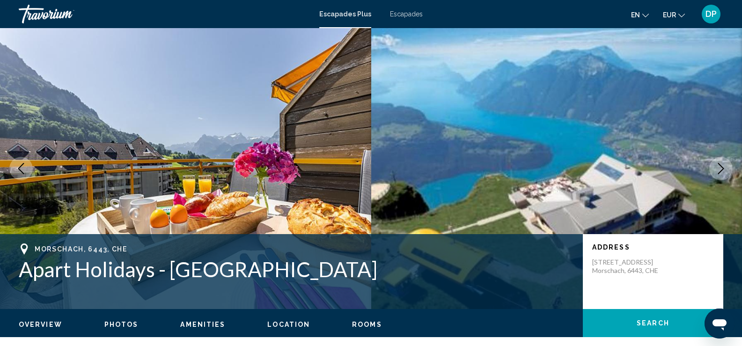
click at [720, 169] on icon "Next image" at bounding box center [721, 168] width 11 height 11
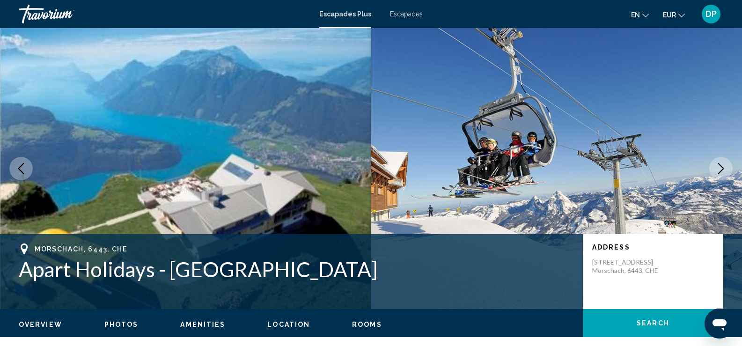
click at [720, 169] on icon "Next image" at bounding box center [721, 168] width 11 height 11
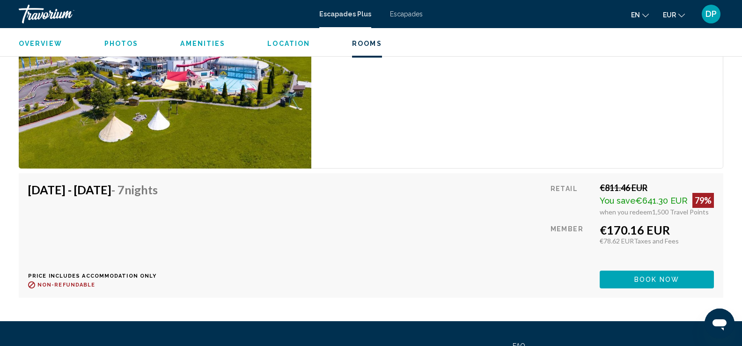
scroll to position [1529, 0]
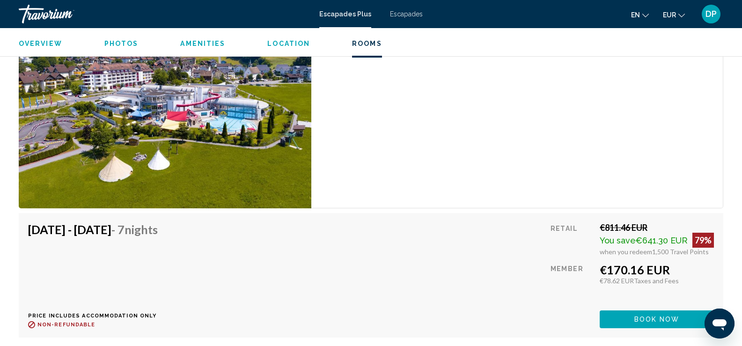
click at [653, 316] on span "Book now" at bounding box center [657, 319] width 45 height 7
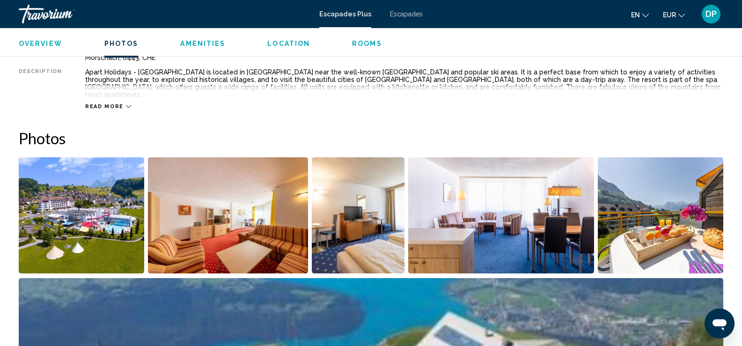
scroll to position [290, 0]
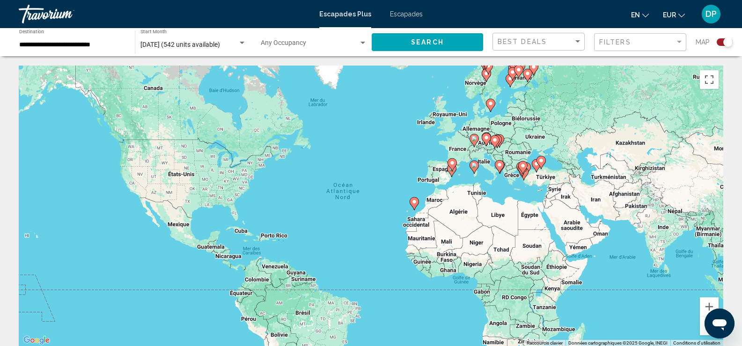
click at [453, 165] on image "Contenu principal" at bounding box center [453, 163] width 6 height 6
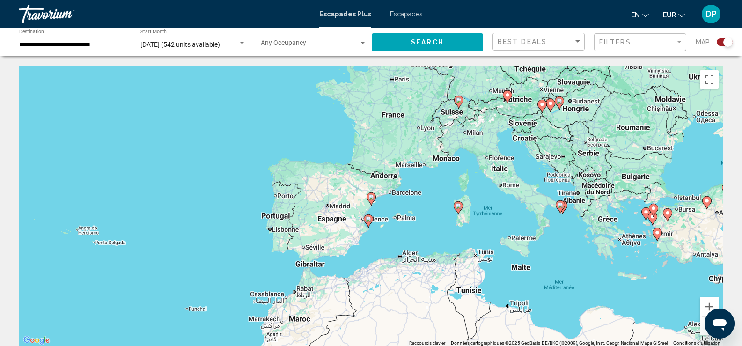
click at [367, 221] on image "Contenu principal" at bounding box center [369, 219] width 6 height 6
type input "**********"
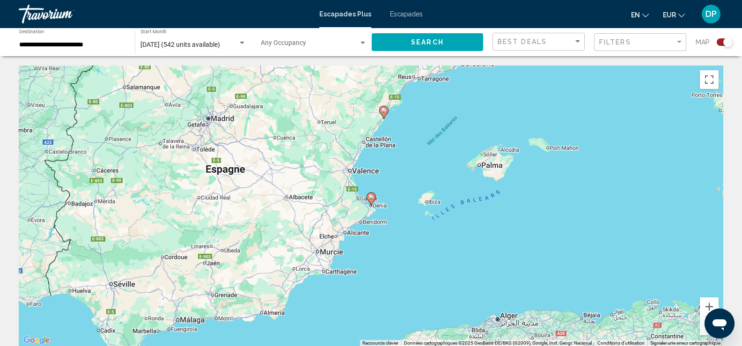
click at [388, 108] on gmp-advanced-marker "Contenu principal" at bounding box center [383, 112] width 9 height 14
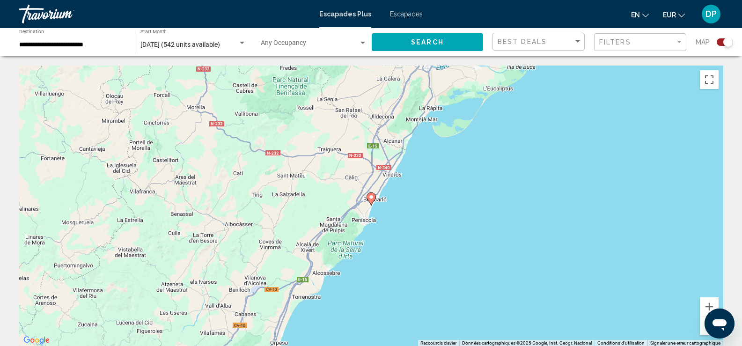
click at [372, 200] on icon "Contenu principal" at bounding box center [371, 199] width 8 height 12
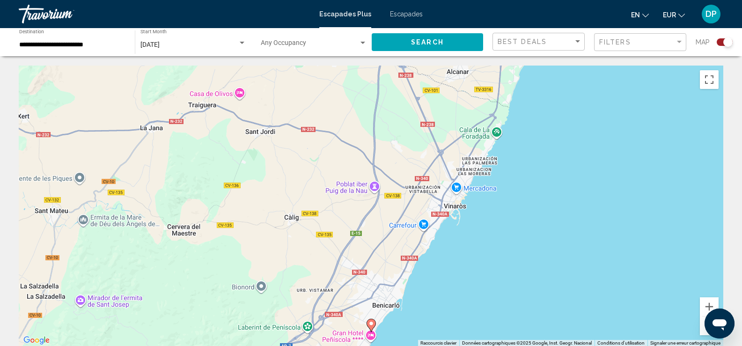
click at [373, 328] on icon "Contenu principal" at bounding box center [371, 325] width 8 height 12
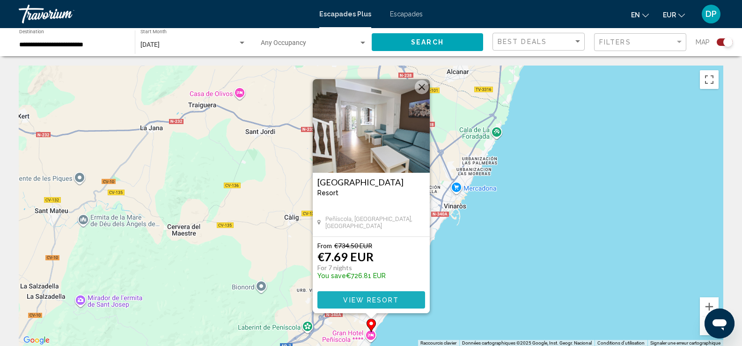
click at [391, 302] on span "View Resort" at bounding box center [371, 299] width 56 height 7
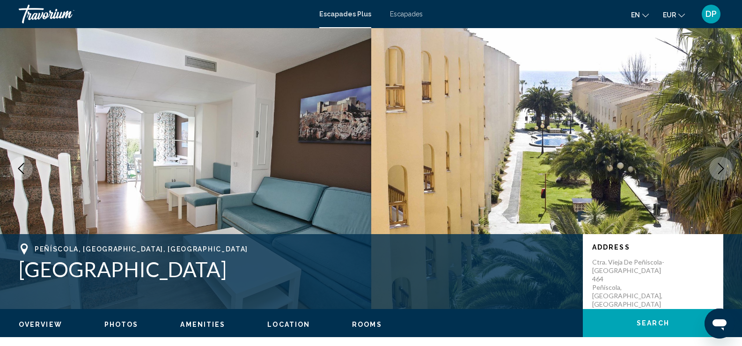
click at [718, 169] on icon "Next image" at bounding box center [721, 168] width 11 height 11
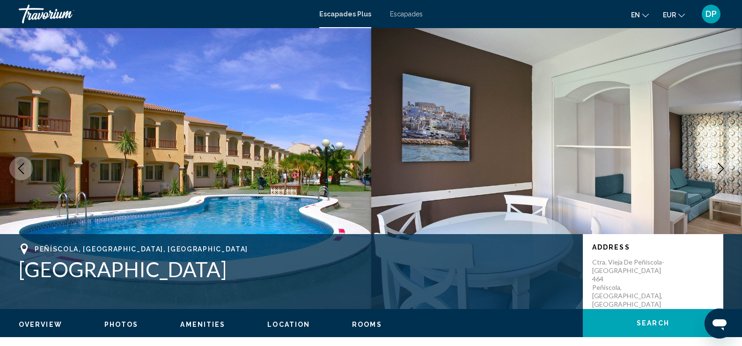
click at [717, 170] on icon "Next image" at bounding box center [721, 168] width 11 height 11
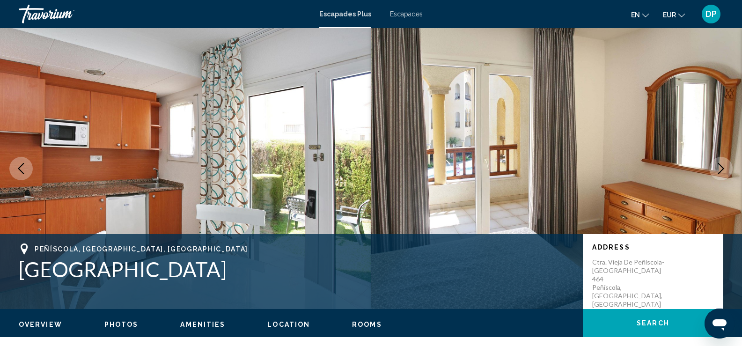
click at [717, 170] on icon "Next image" at bounding box center [721, 168] width 11 height 11
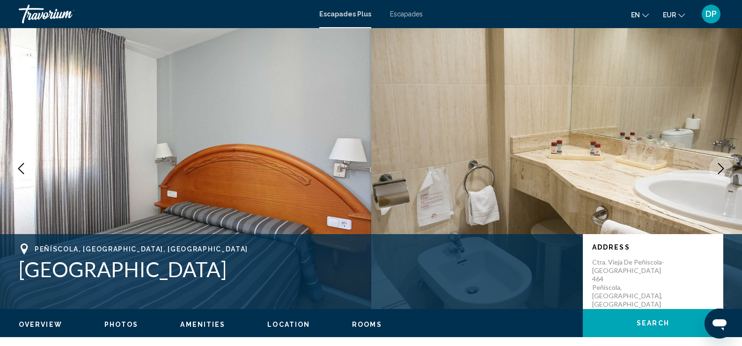
click at [717, 170] on icon "Next image" at bounding box center [721, 168] width 11 height 11
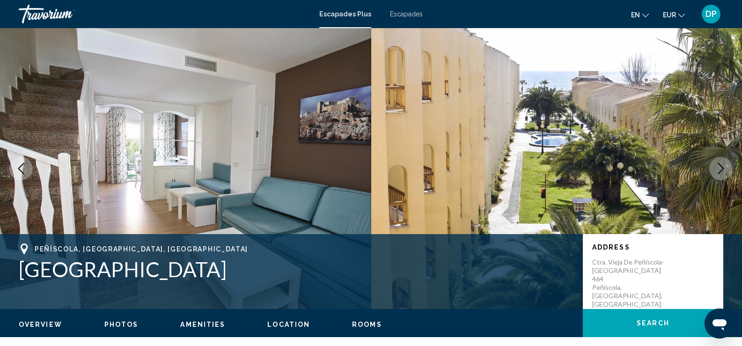
click at [717, 170] on icon "Next image" at bounding box center [721, 168] width 11 height 11
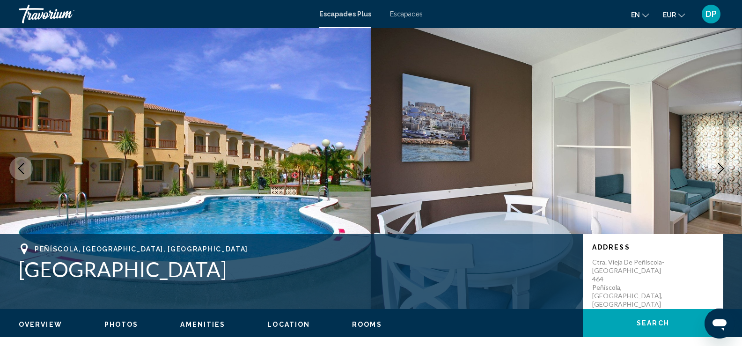
click at [717, 170] on icon "Next image" at bounding box center [721, 168] width 11 height 11
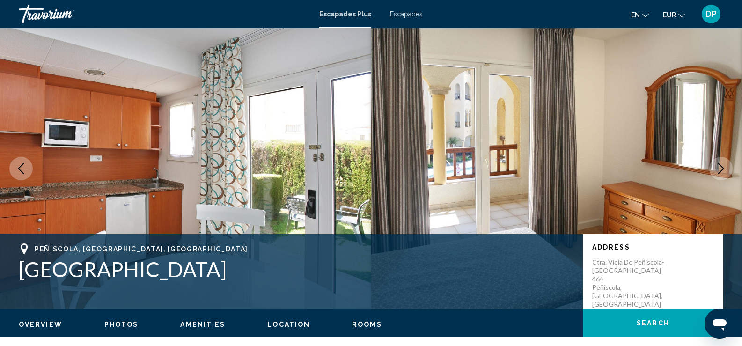
click at [717, 170] on icon "Next image" at bounding box center [721, 168] width 11 height 11
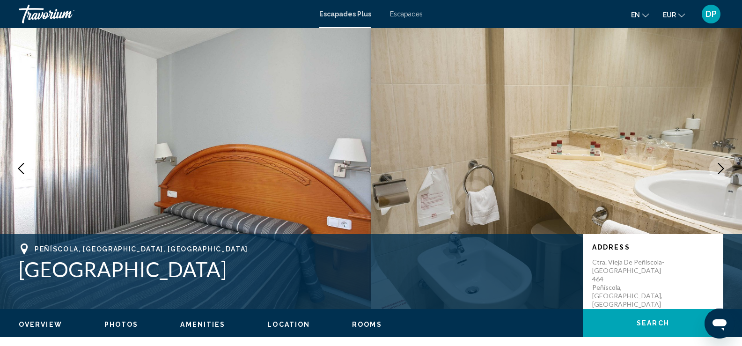
click at [717, 170] on icon "Next image" at bounding box center [721, 168] width 11 height 11
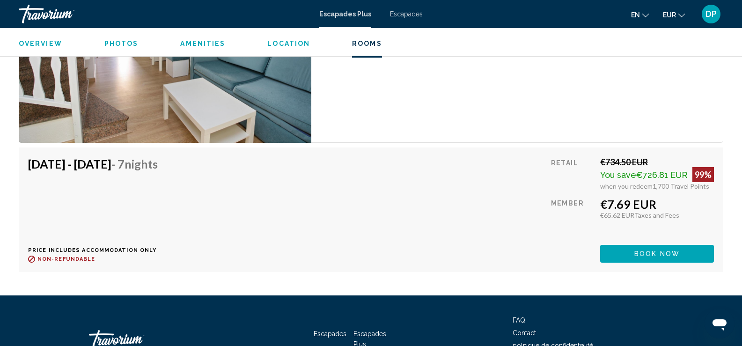
scroll to position [1759, 0]
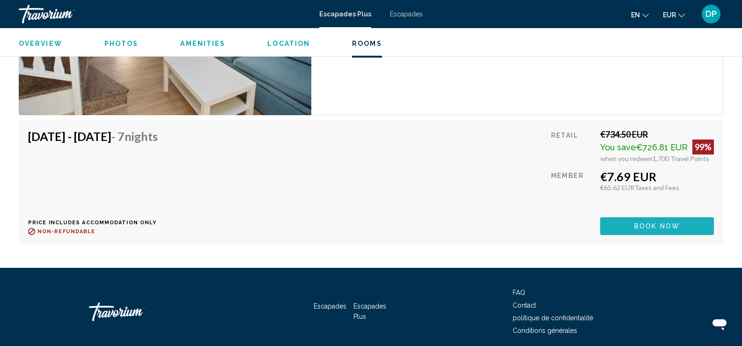
click at [683, 229] on button "Book now" at bounding box center [657, 225] width 114 height 17
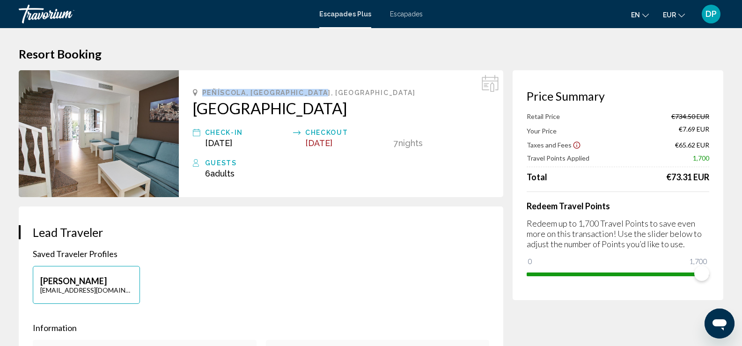
drag, startPoint x: 202, startPoint y: 92, endPoint x: 323, endPoint y: 93, distance: 120.3
click at [323, 93] on span "Peñíscola, Castellón, Spain" at bounding box center [309, 92] width 214 height 7
copy span "Peñíscola, Castellón, Spain"
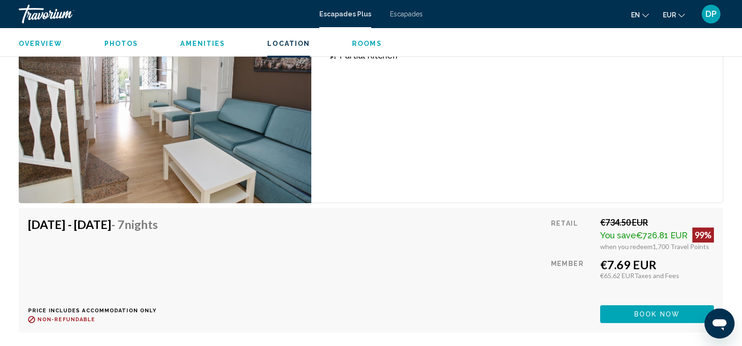
scroll to position [1723, 0]
